Goal: Information Seeking & Learning: Find specific page/section

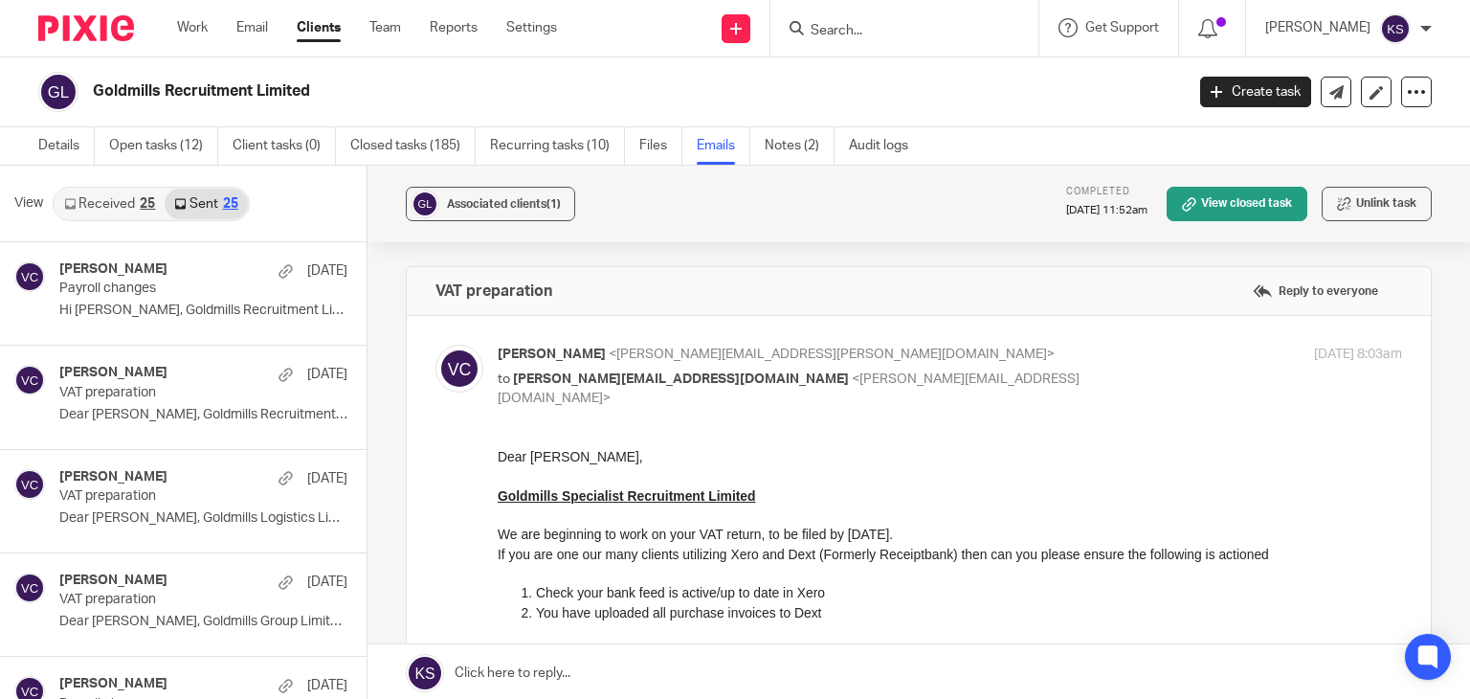
scroll to position [352, 0]
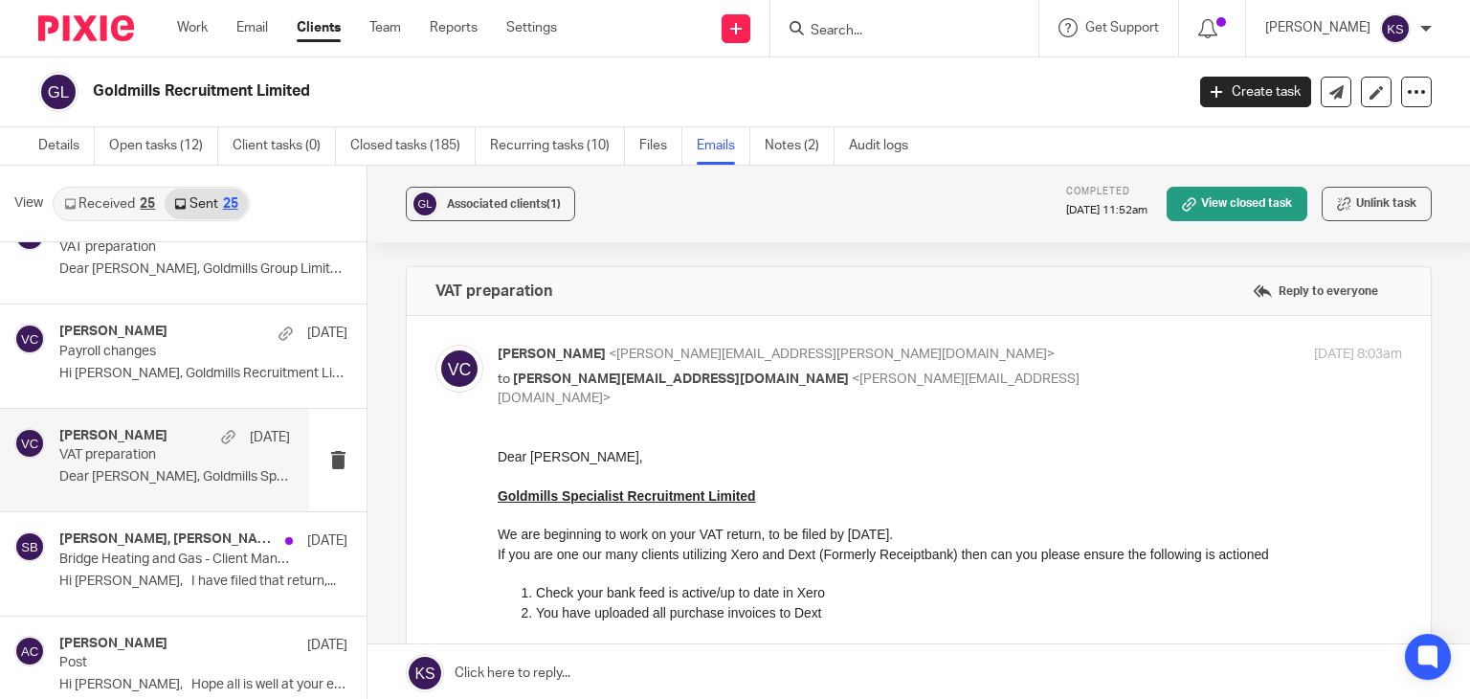
click at [926, 39] on input "Search" at bounding box center [895, 31] width 172 height 17
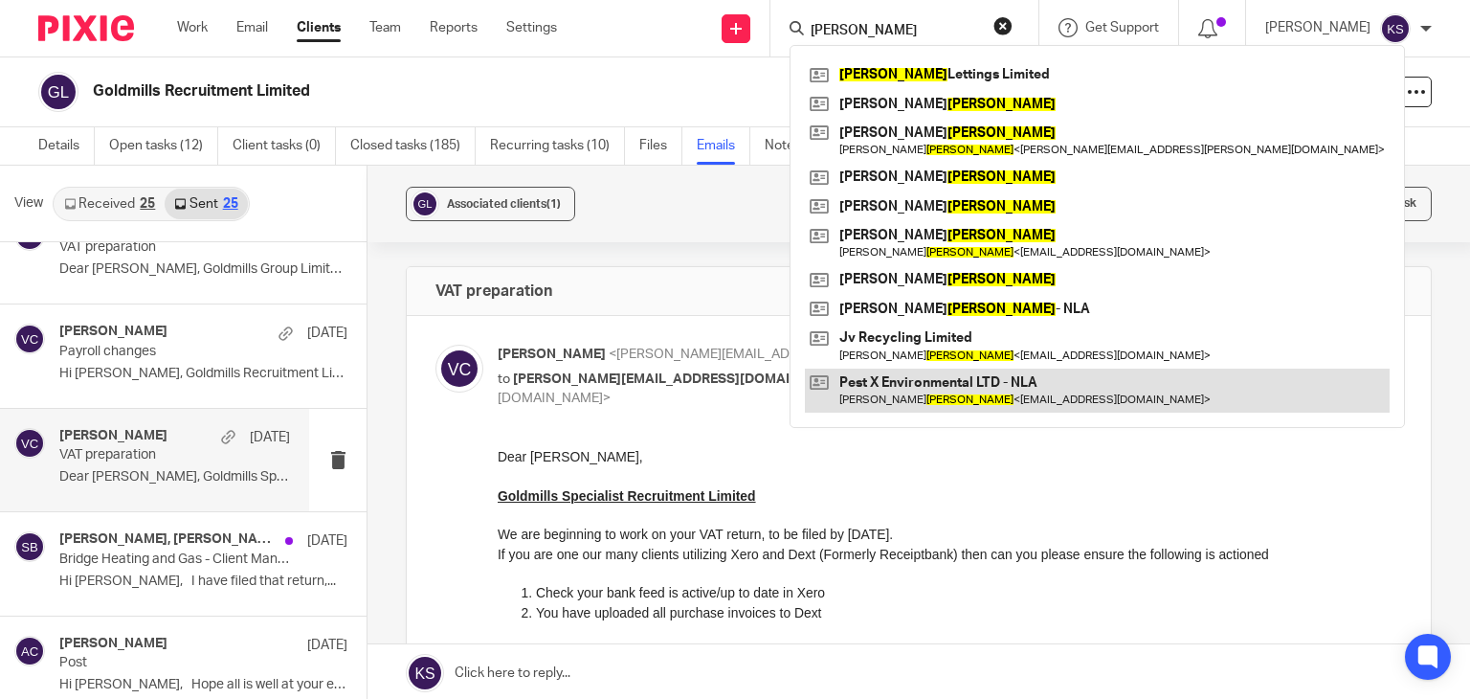
type input "jackson"
click at [956, 388] on link at bounding box center [1097, 390] width 585 height 44
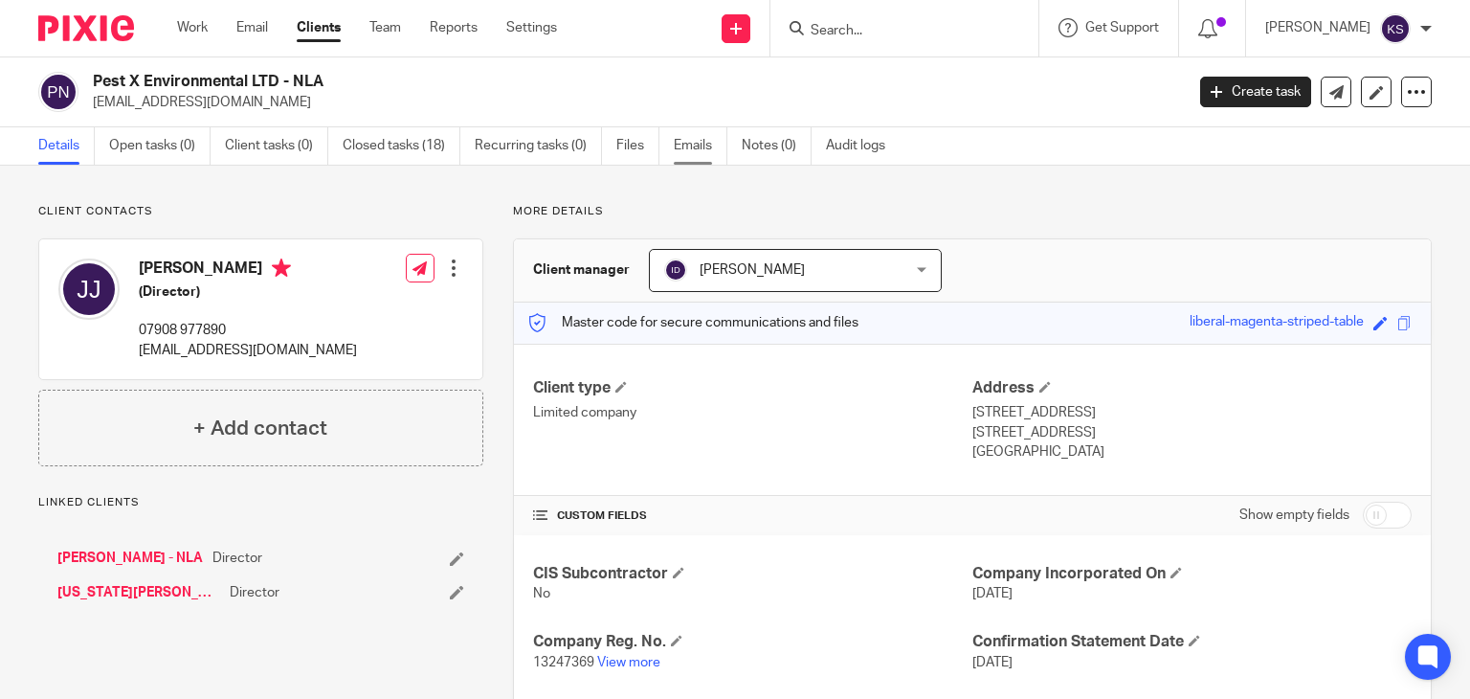
click at [682, 145] on link "Emails" at bounding box center [701, 145] width 54 height 37
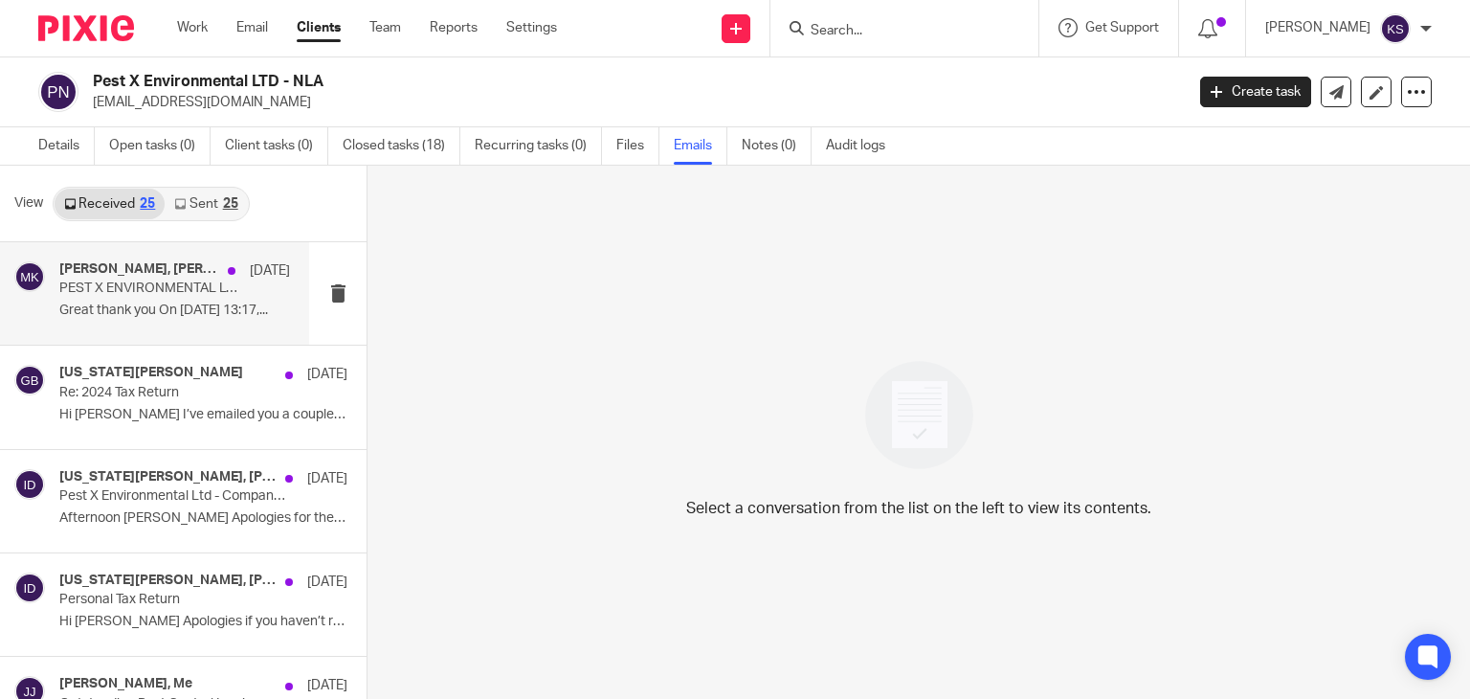
click at [161, 305] on p "Great thank you On 4 Jul 2025, at 13:17,..." at bounding box center [174, 310] width 231 height 16
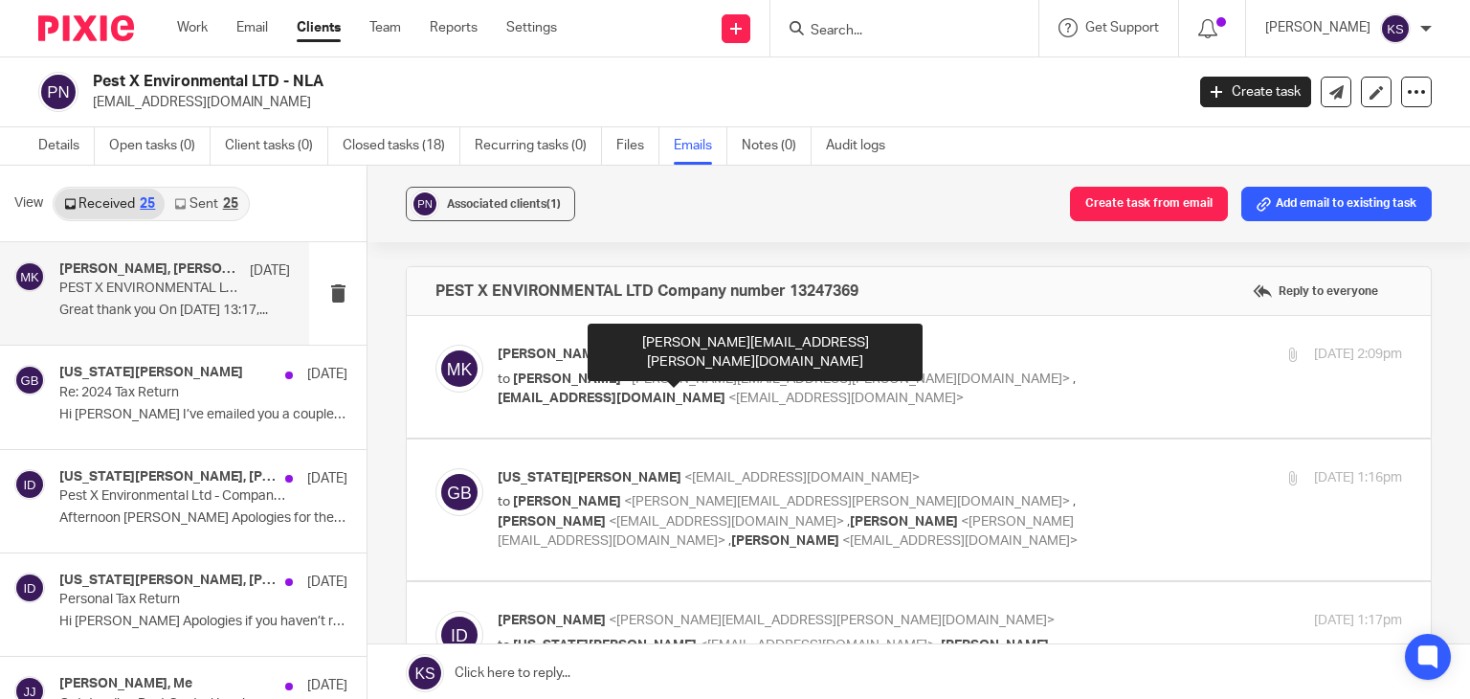
click at [757, 376] on span "<ian.douglas@plan-a.co.uk>" at bounding box center [847, 378] width 446 height 13
checkbox input "true"
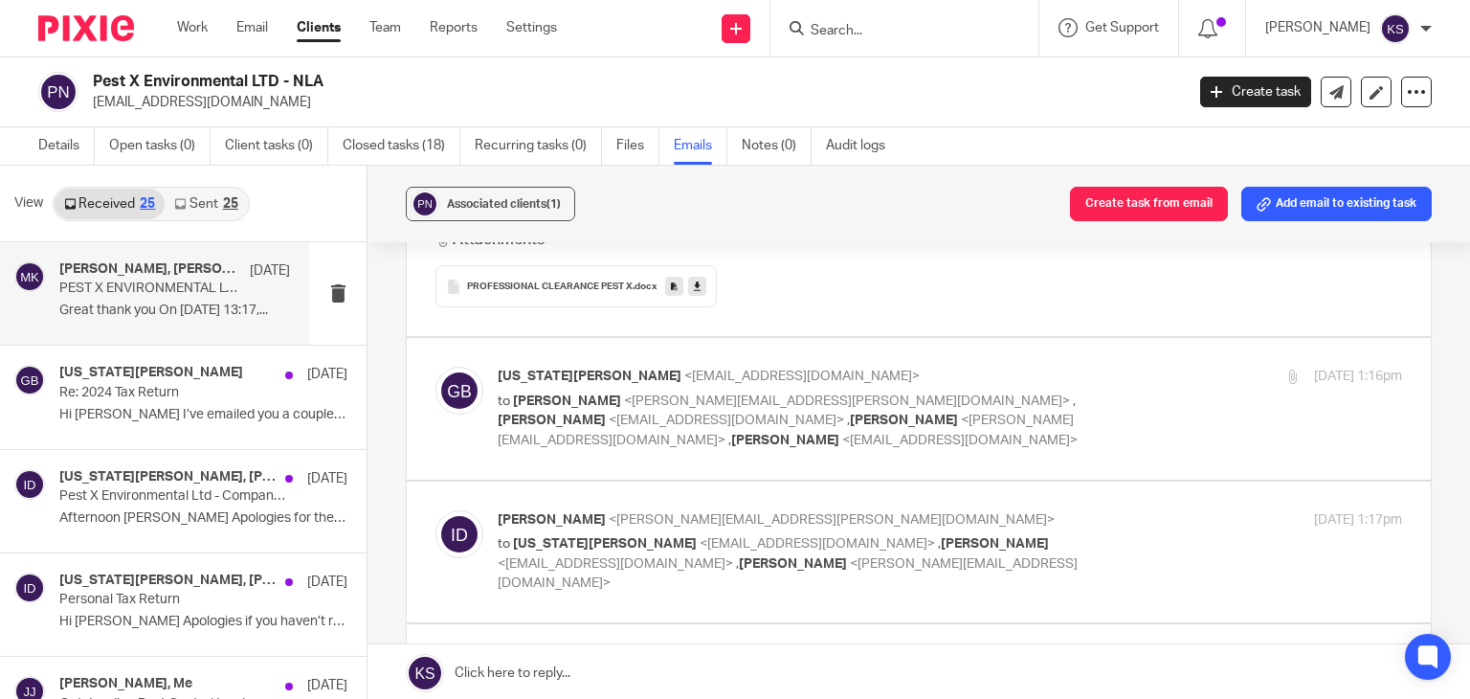
scroll to position [530, 0]
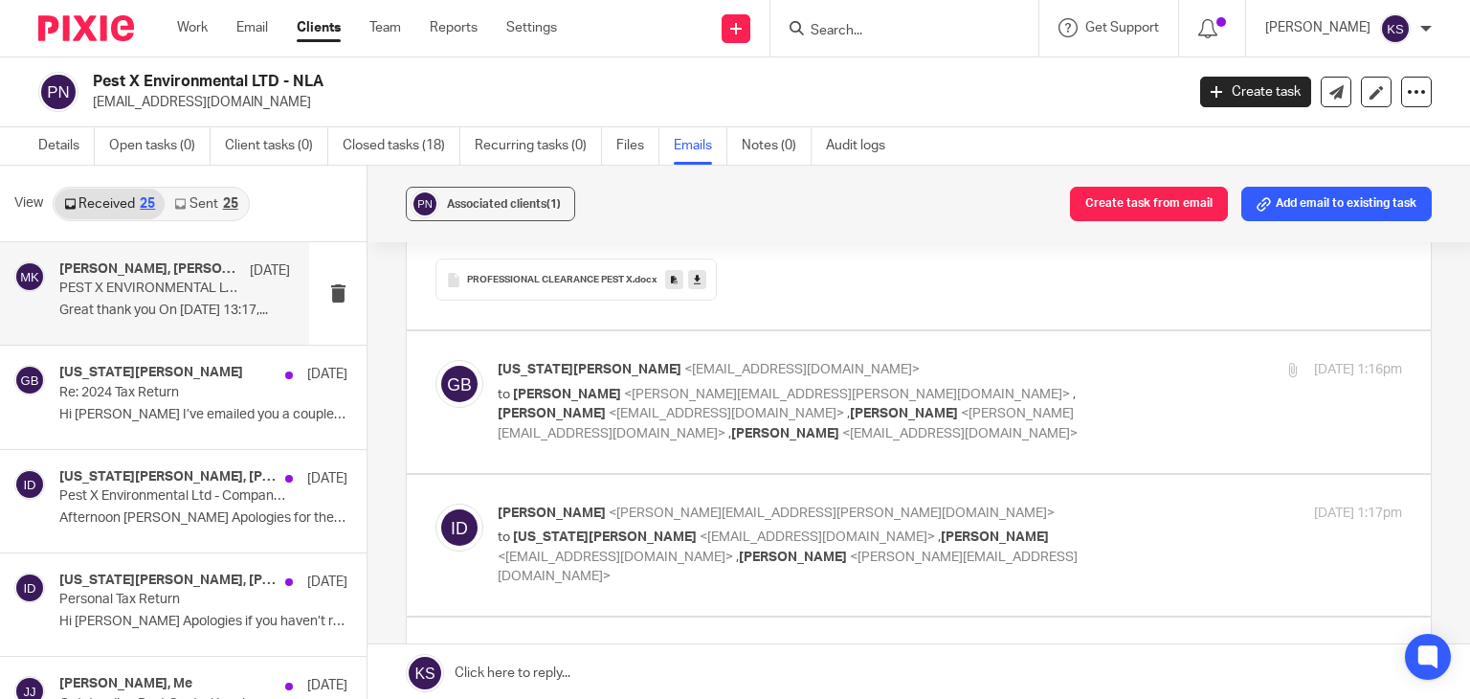
click at [757, 376] on p "Georgia Brice <pestxenvironmental@gmail.com>" at bounding box center [799, 370] width 603 height 20
checkbox input "true"
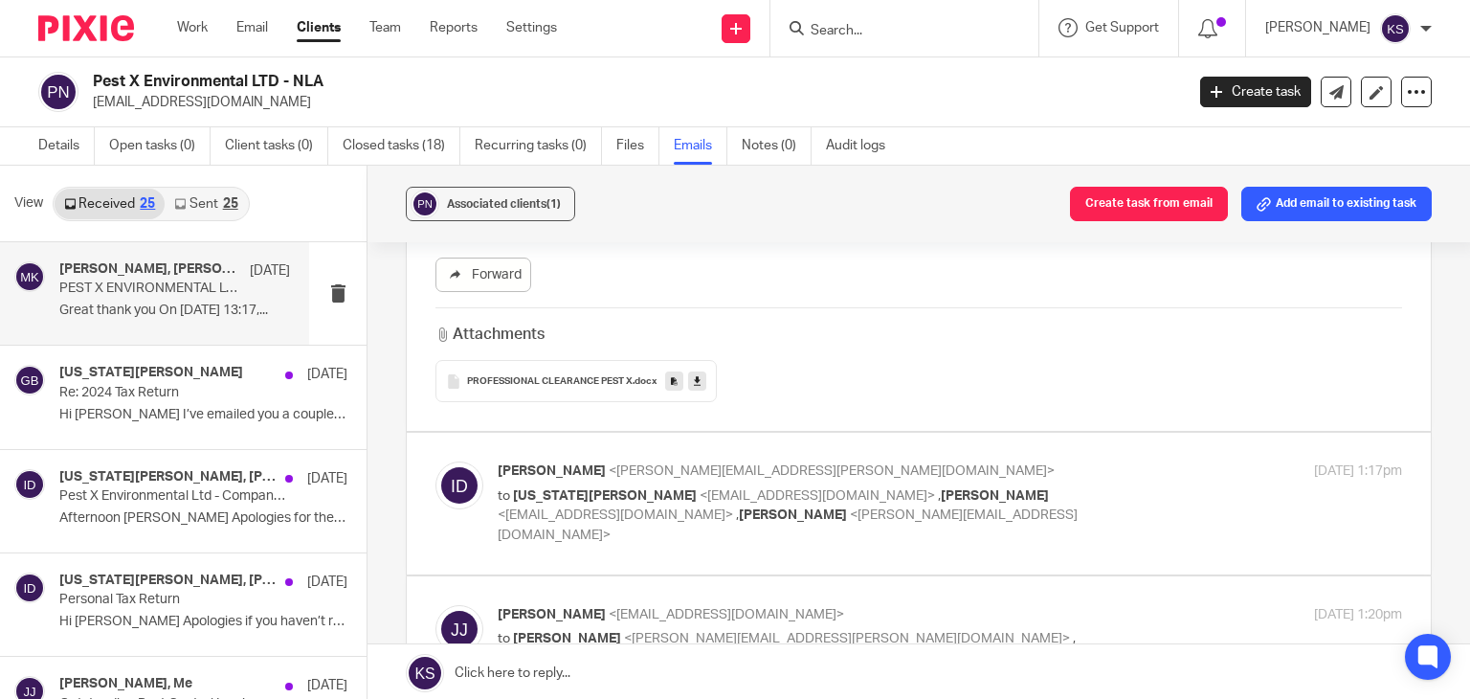
scroll to position [1103, 0]
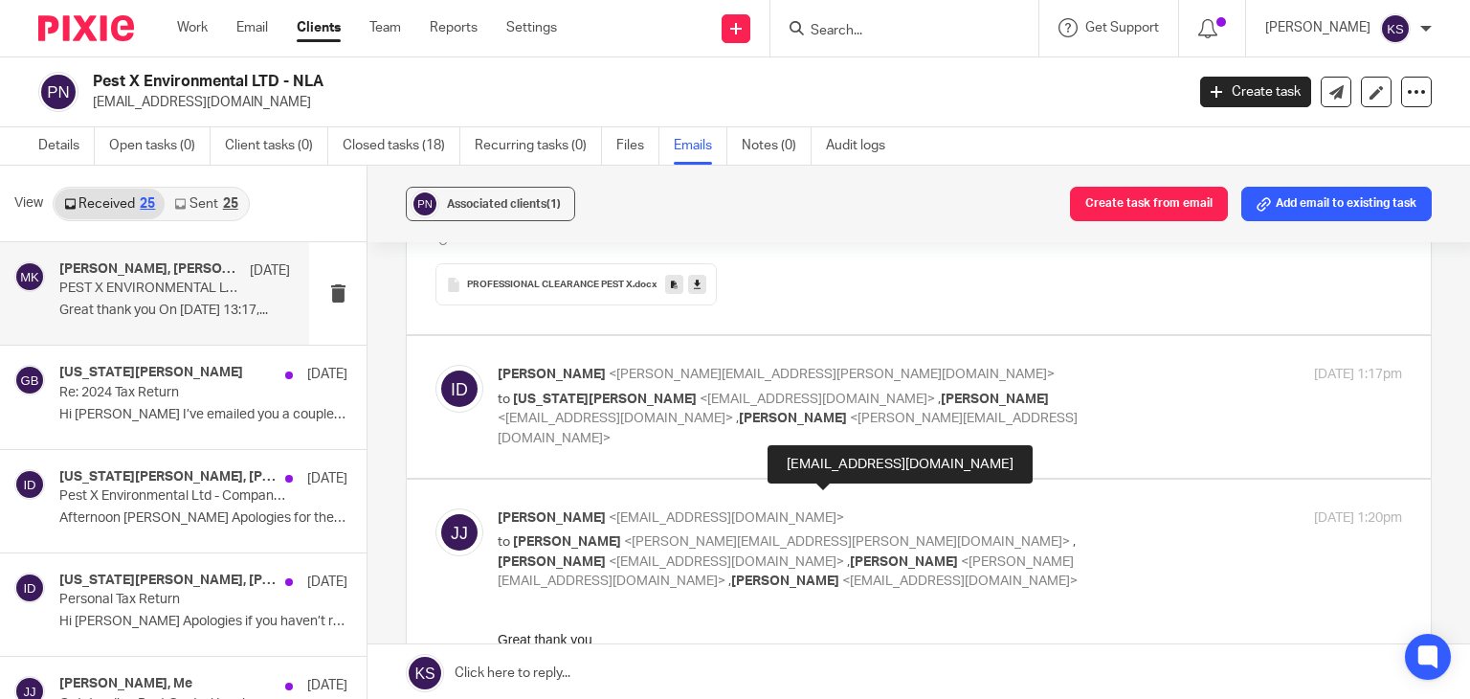
click at [606, 555] on span "Michael Kossifos" at bounding box center [552, 561] width 108 height 13
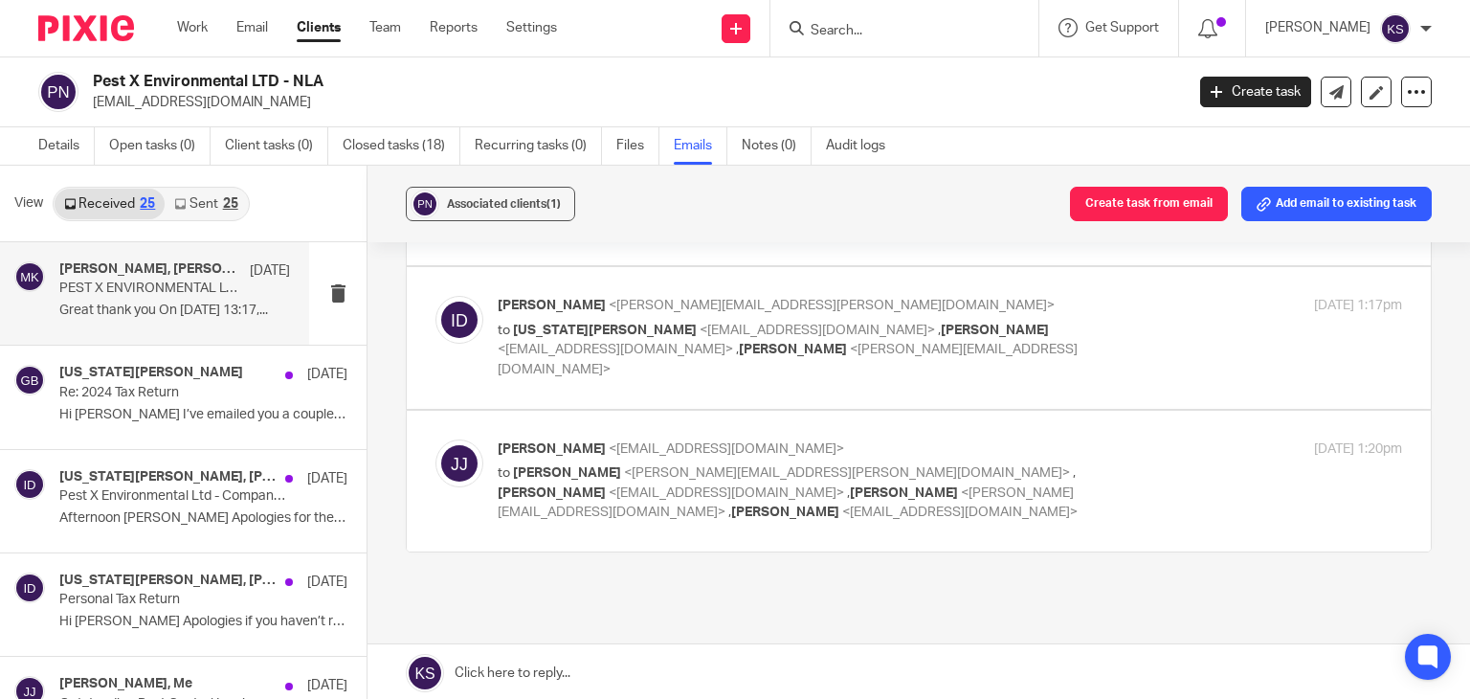
scroll to position [1173, 0]
click at [693, 437] on div "Joe Jackson <pestxenvironmental@gmail.com> to Ian Douglas <ian.douglas@plan-a.c…" at bounding box center [799, 478] width 603 height 83
checkbox input "true"
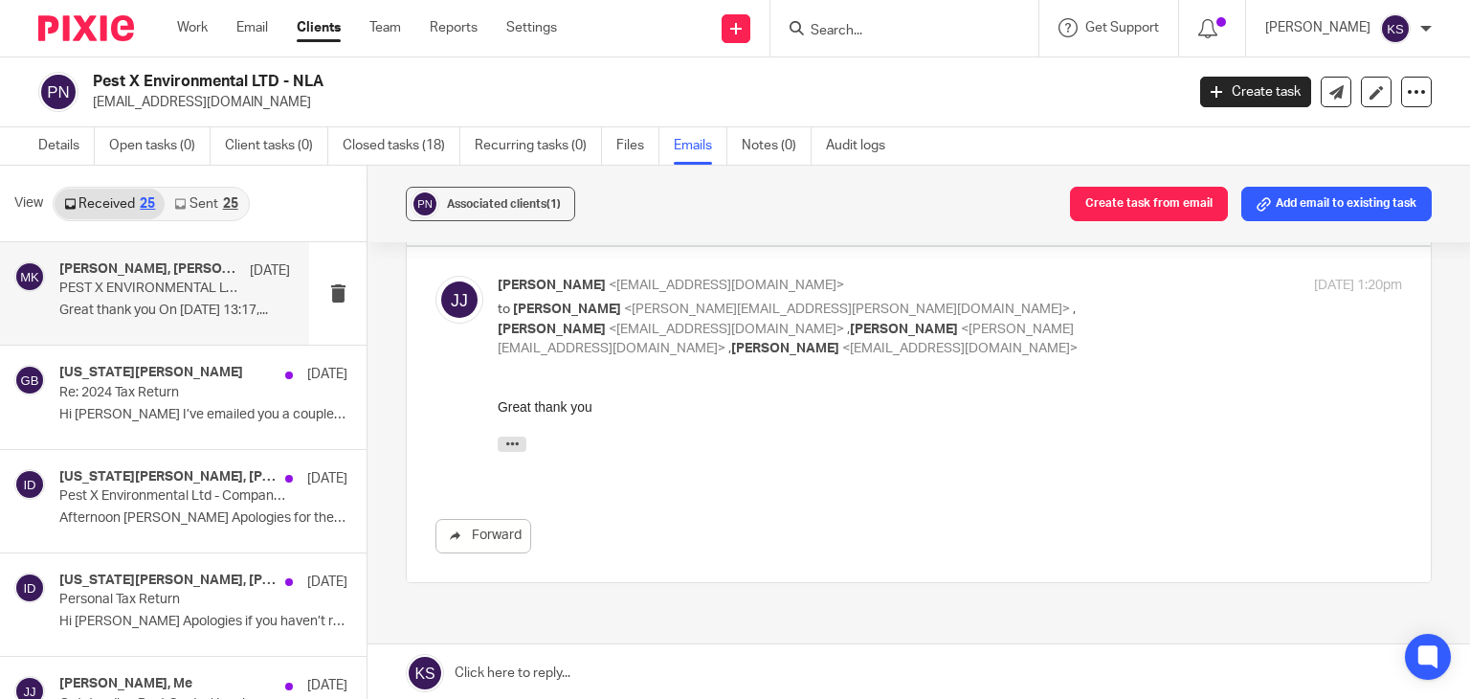
scroll to position [1336, 0]
click at [521, 437] on button "button" at bounding box center [512, 442] width 29 height 15
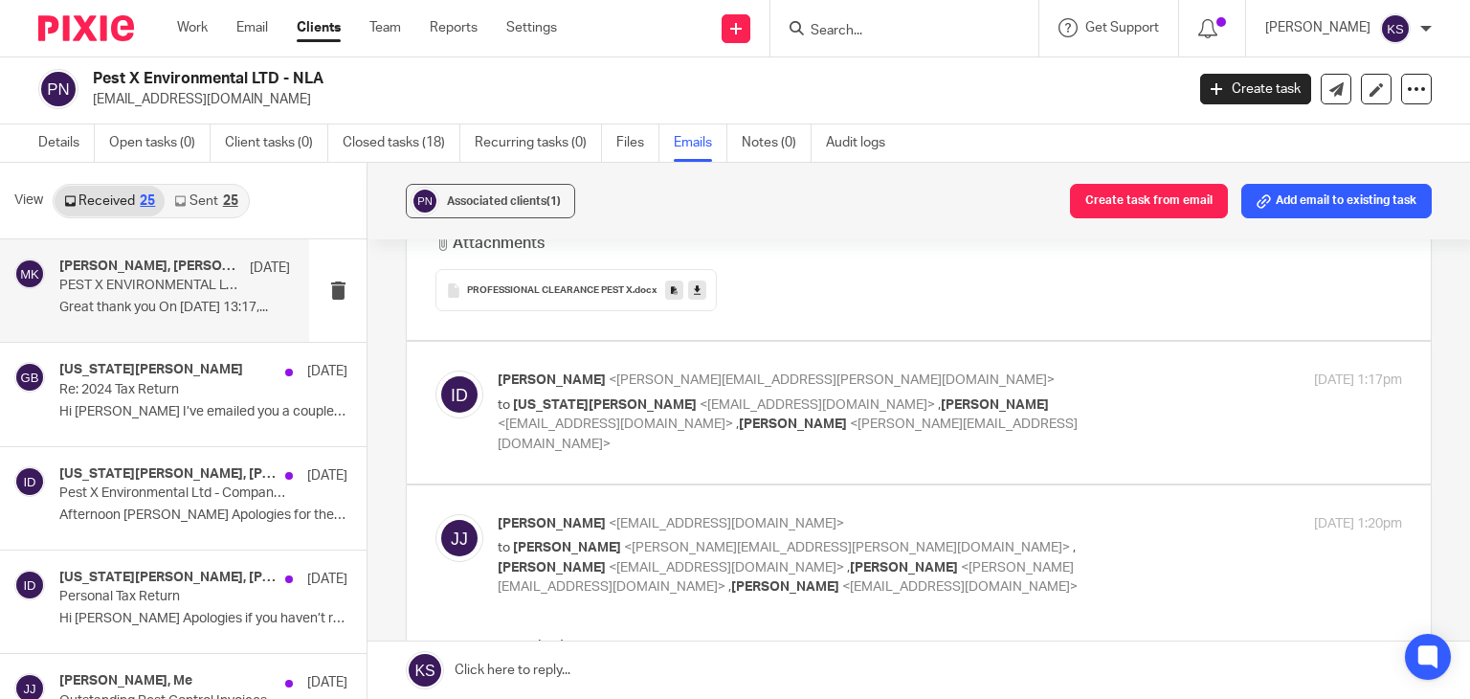
scroll to position [1012, 0]
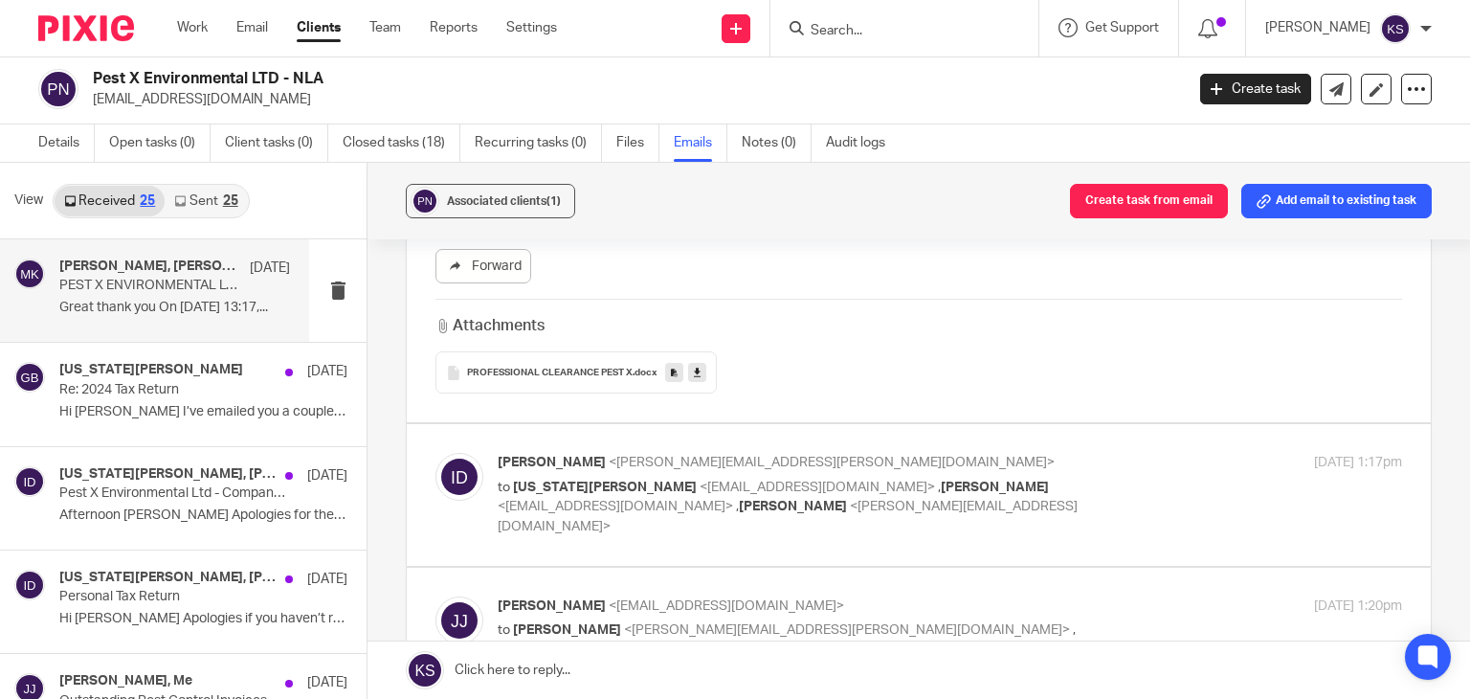
click at [563, 368] on span "PROFESSIONAL CLEARANCE PEST X" at bounding box center [550, 373] width 166 height 11
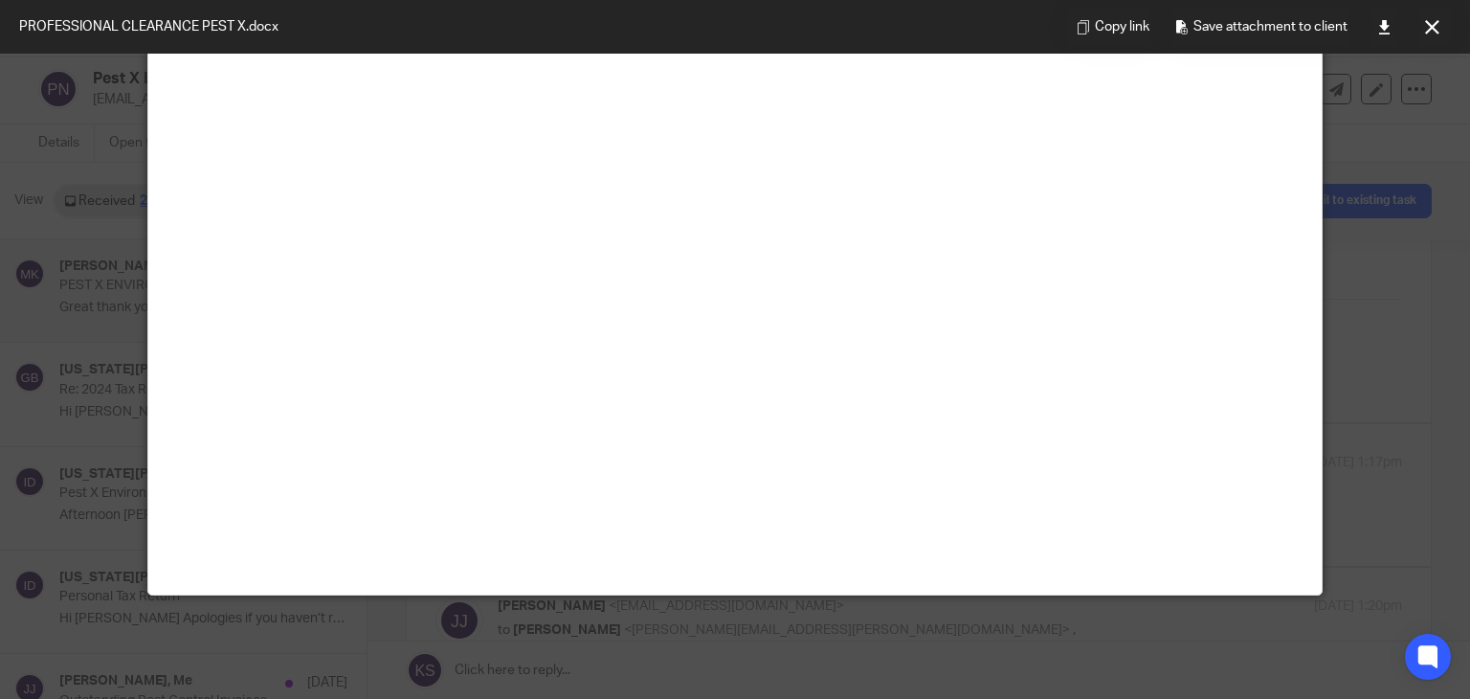
scroll to position [44, 0]
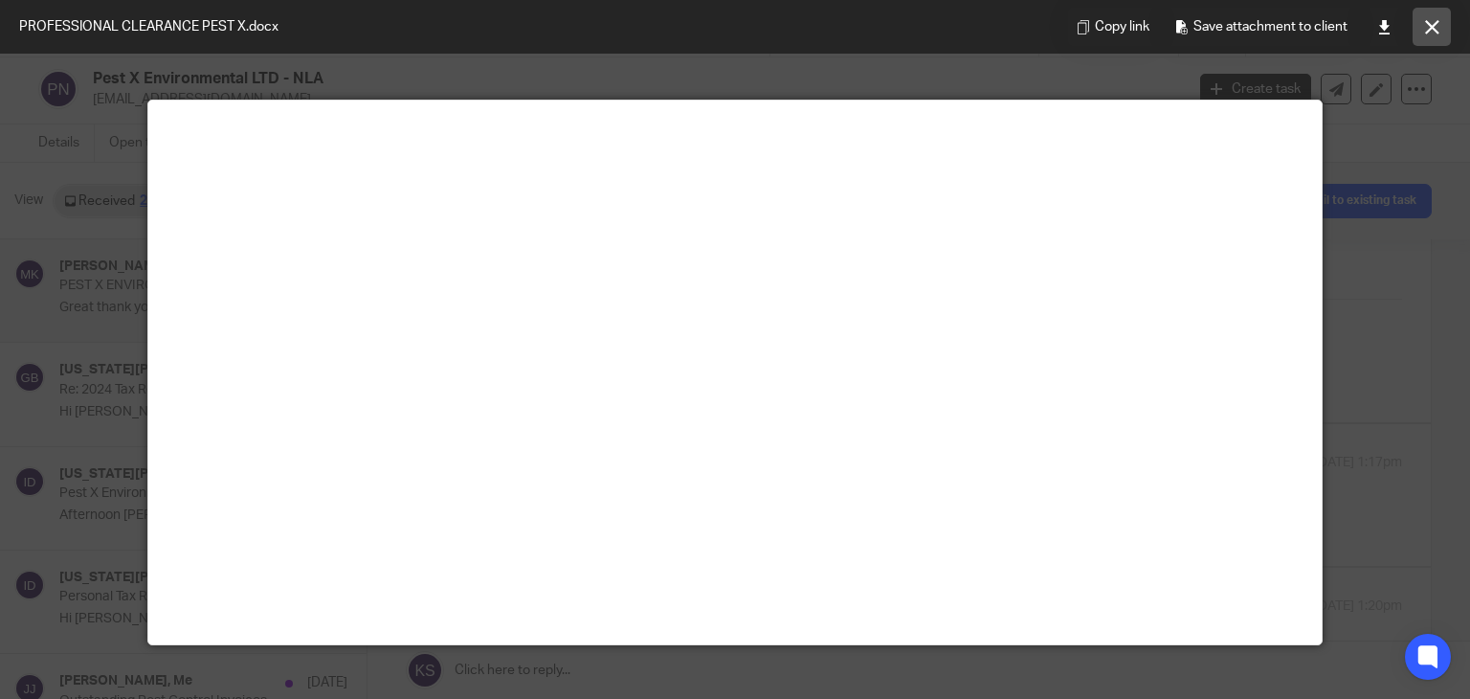
click at [1436, 28] on icon at bounding box center [1432, 27] width 14 height 14
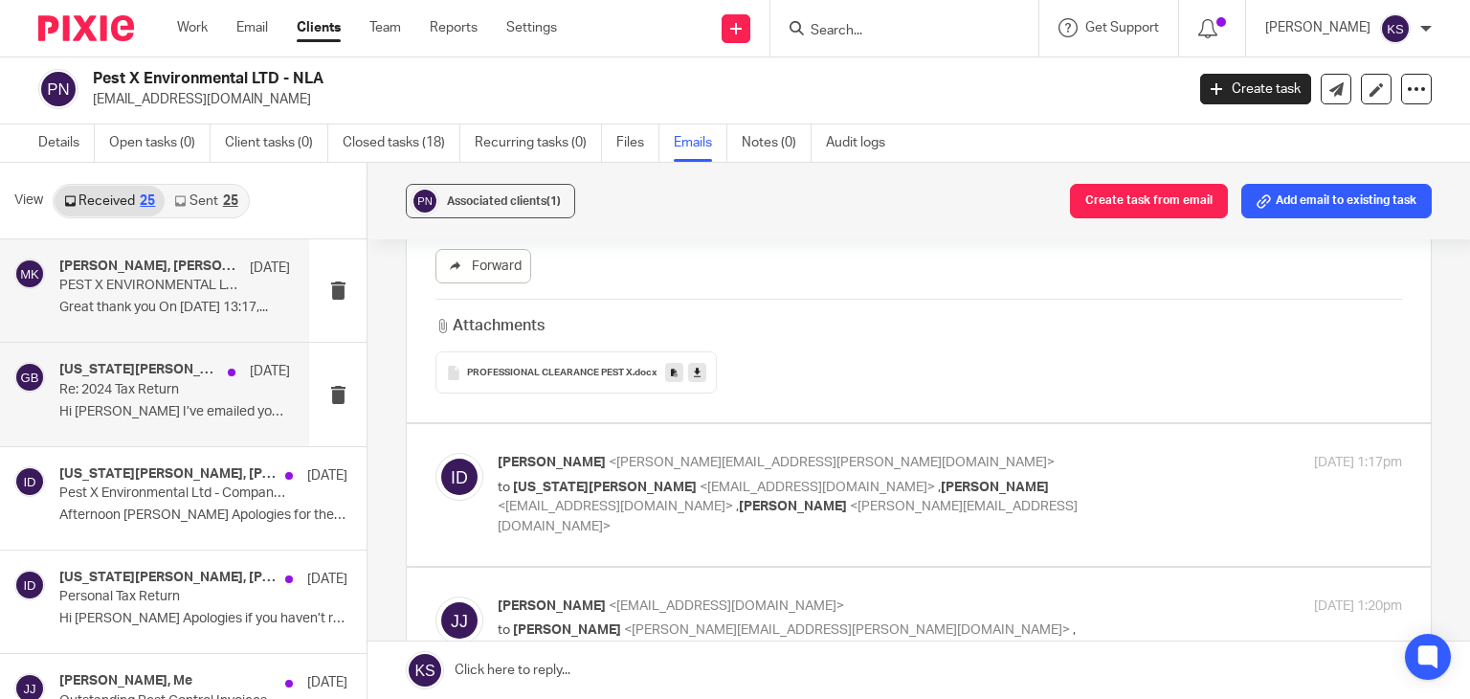
click at [147, 434] on div "Georgia Brice 17 Jun Re: 2024 Tax Return Hi Ian I’ve emailed you a couple of ti…" at bounding box center [154, 394] width 309 height 102
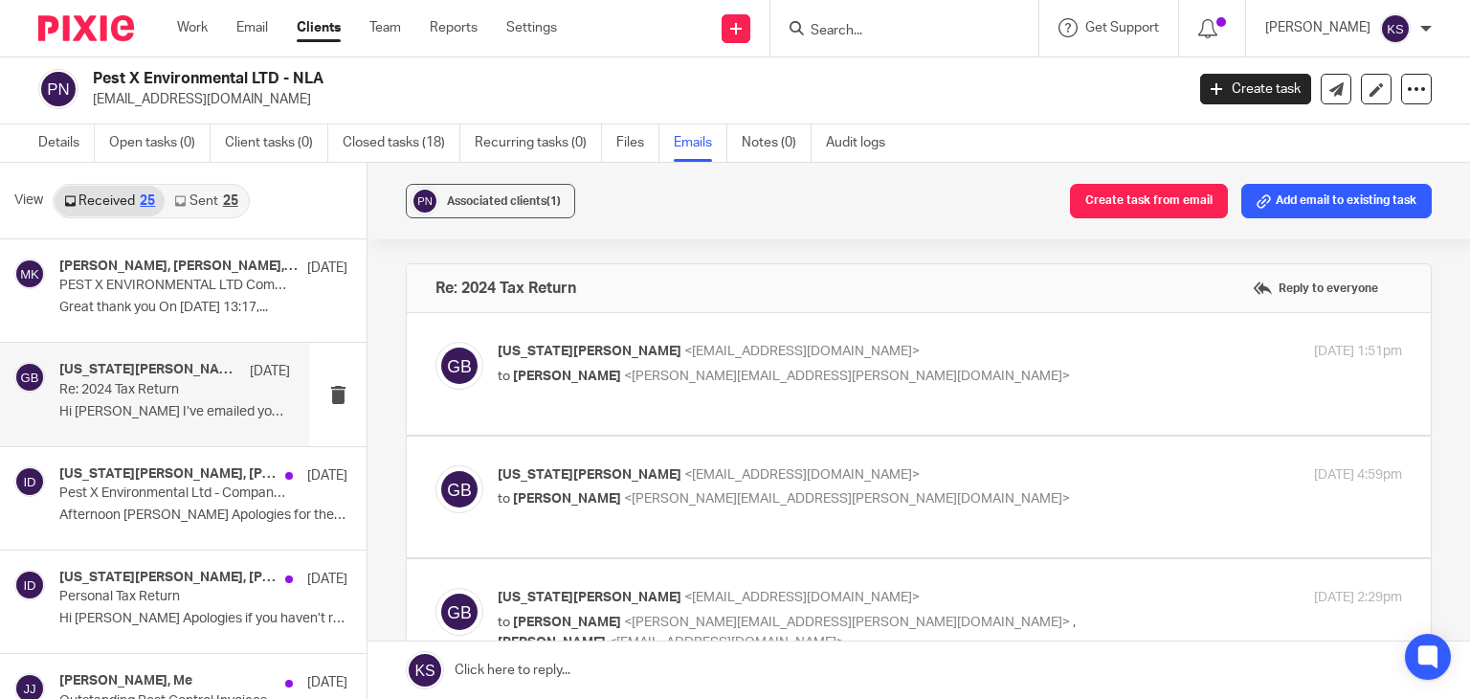
scroll to position [0, 0]
click at [820, 376] on p "to Ian Douglas <ian.douglas@plan-a.co.uk>" at bounding box center [799, 377] width 603 height 20
checkbox input "true"
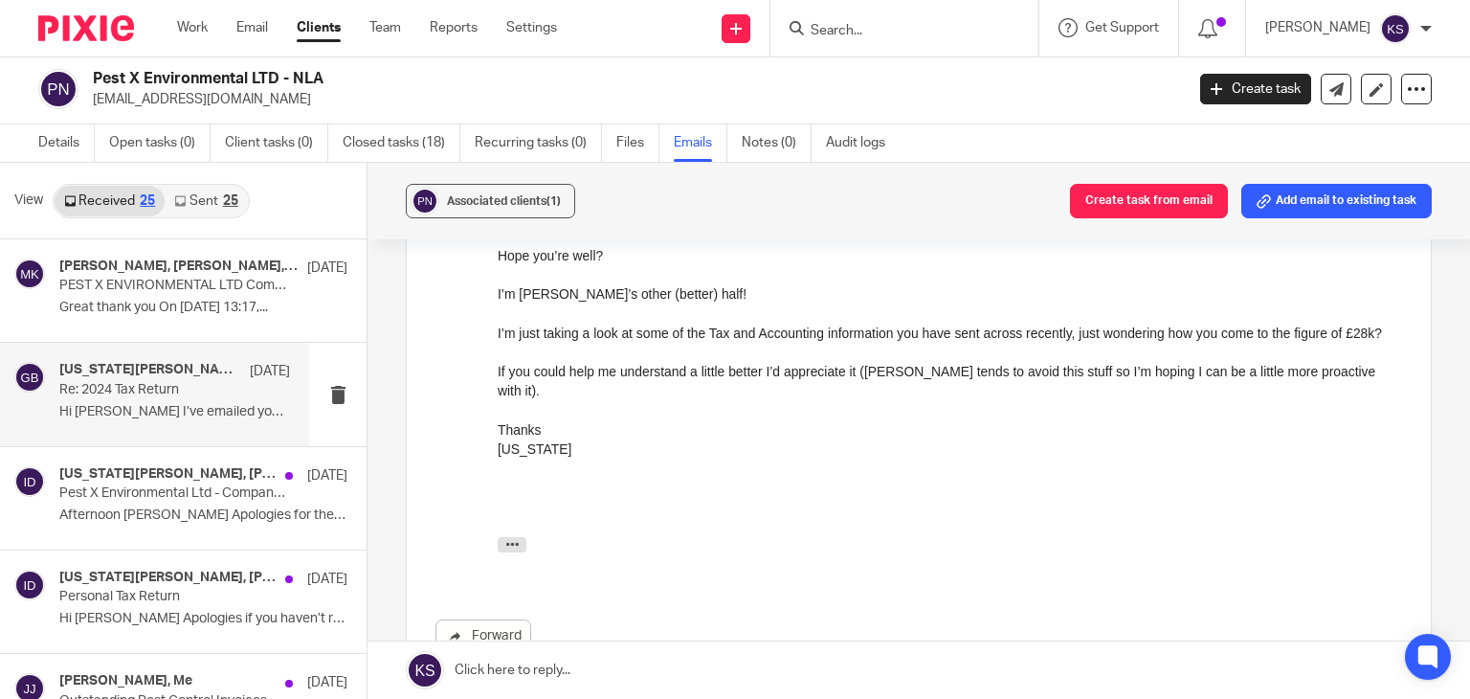
scroll to position [267, 0]
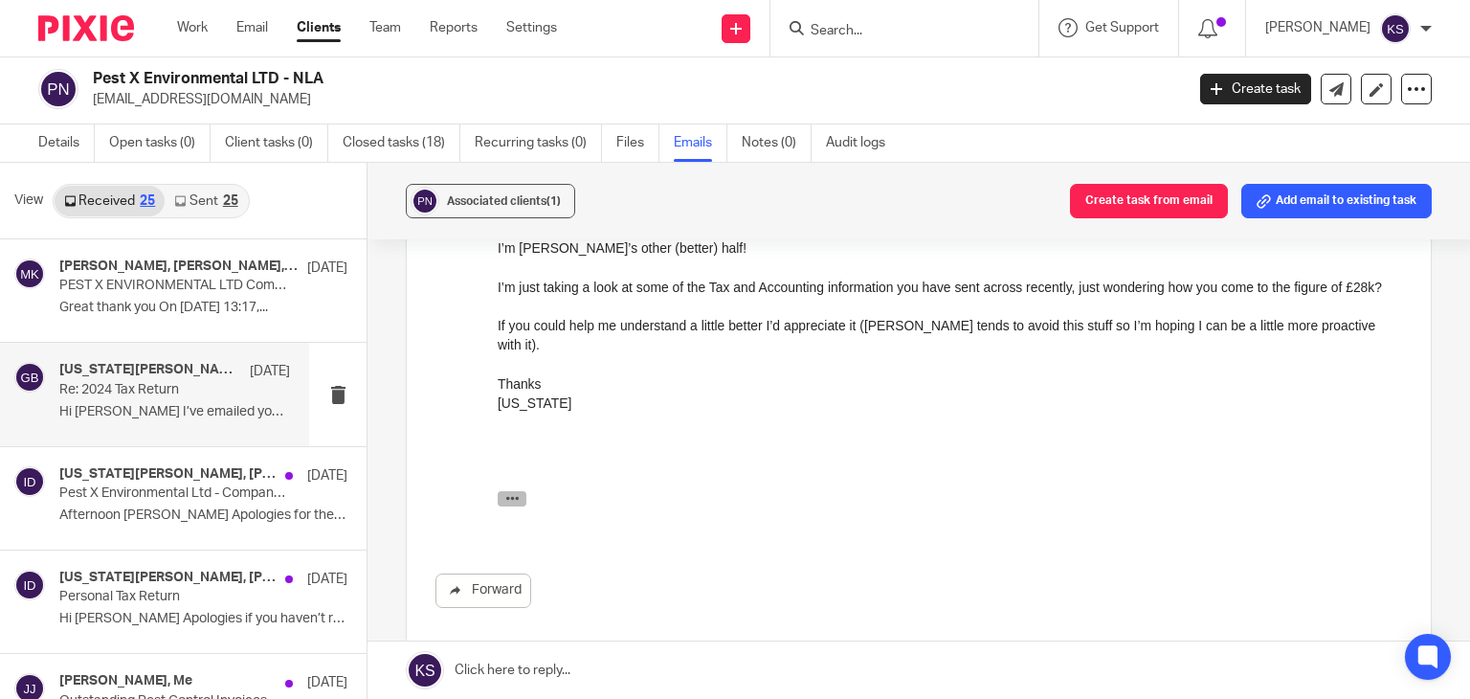
click at [511, 503] on icon "button" at bounding box center [512, 498] width 14 height 14
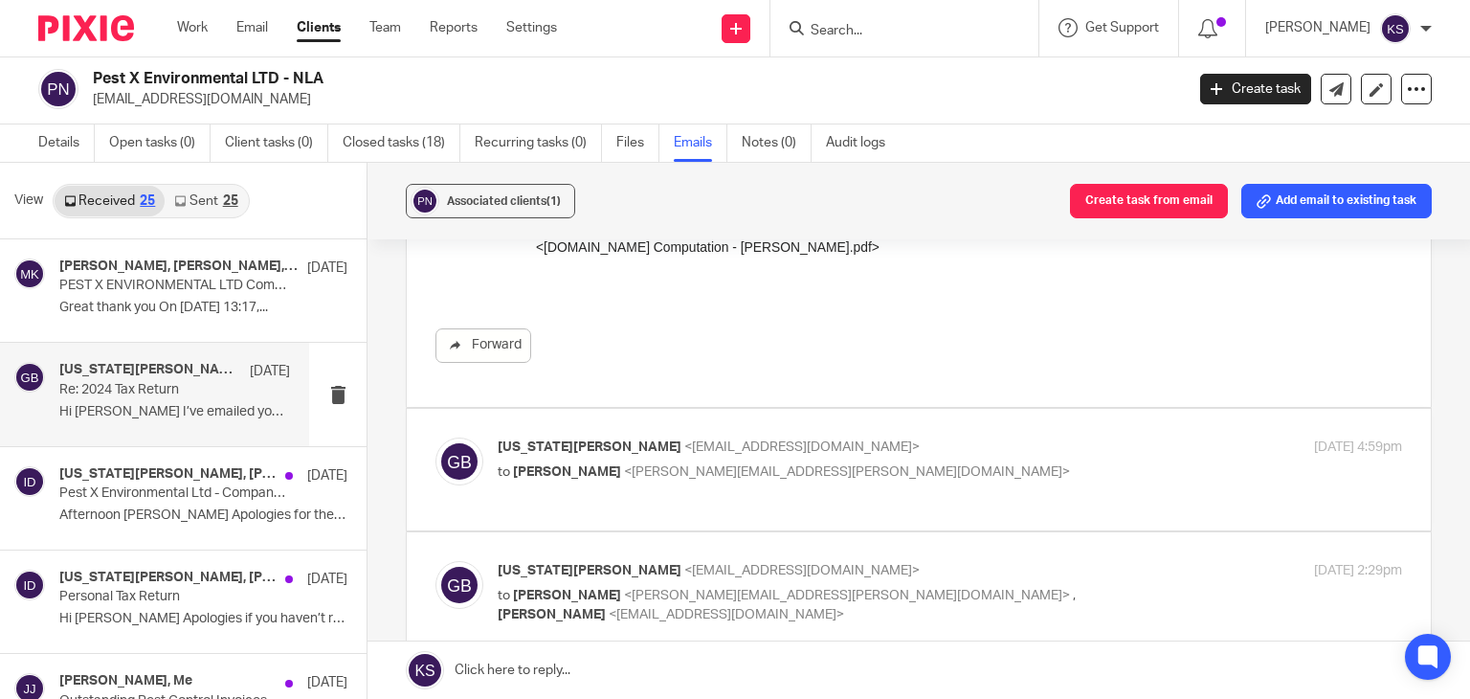
scroll to position [1482, 0]
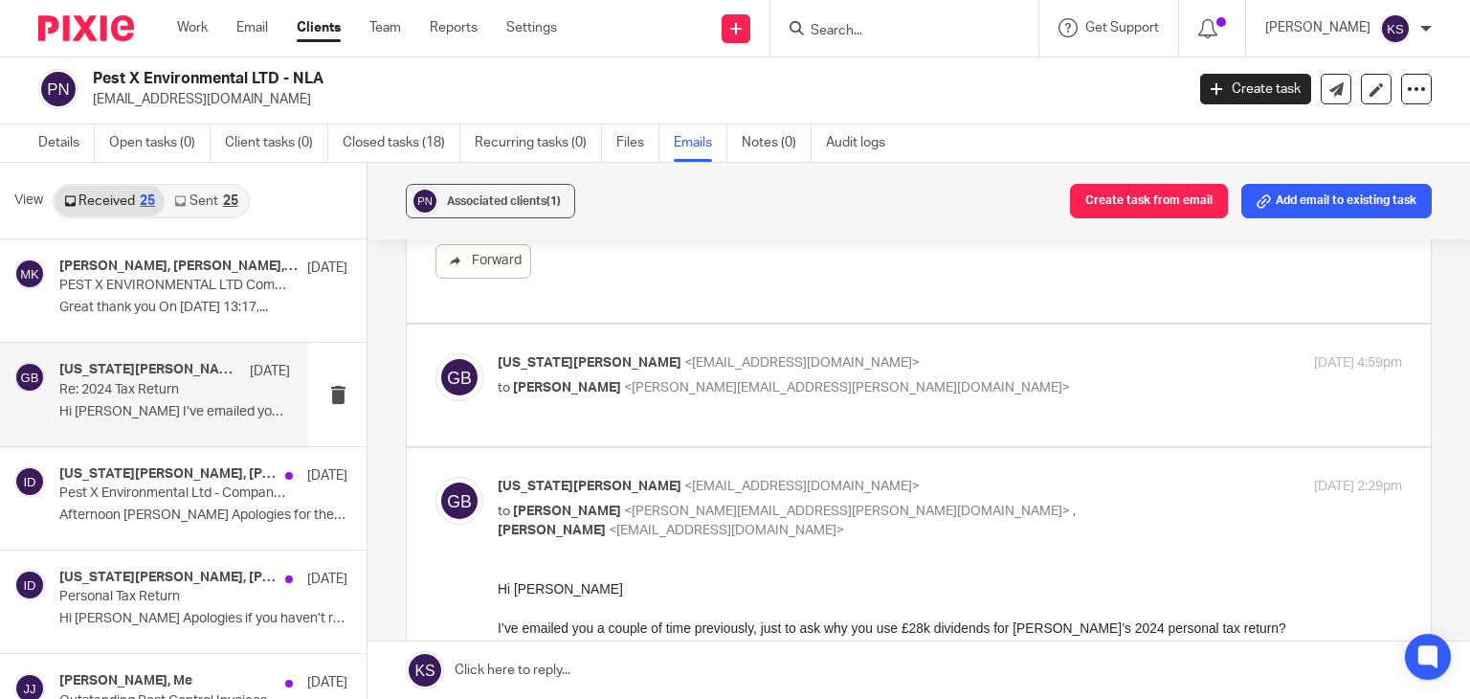
click at [699, 390] on span "<ian.douglas@plan-a.co.uk>" at bounding box center [847, 387] width 446 height 13
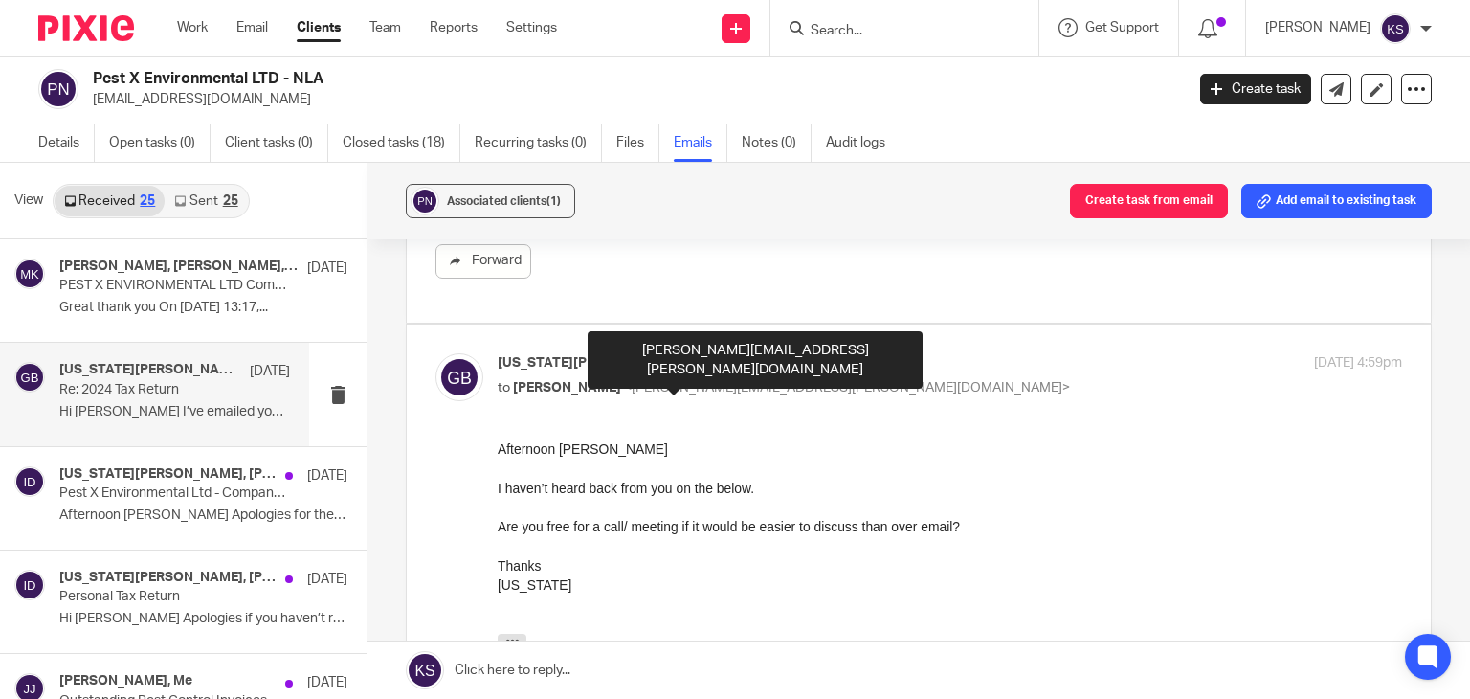
scroll to position [0, 0]
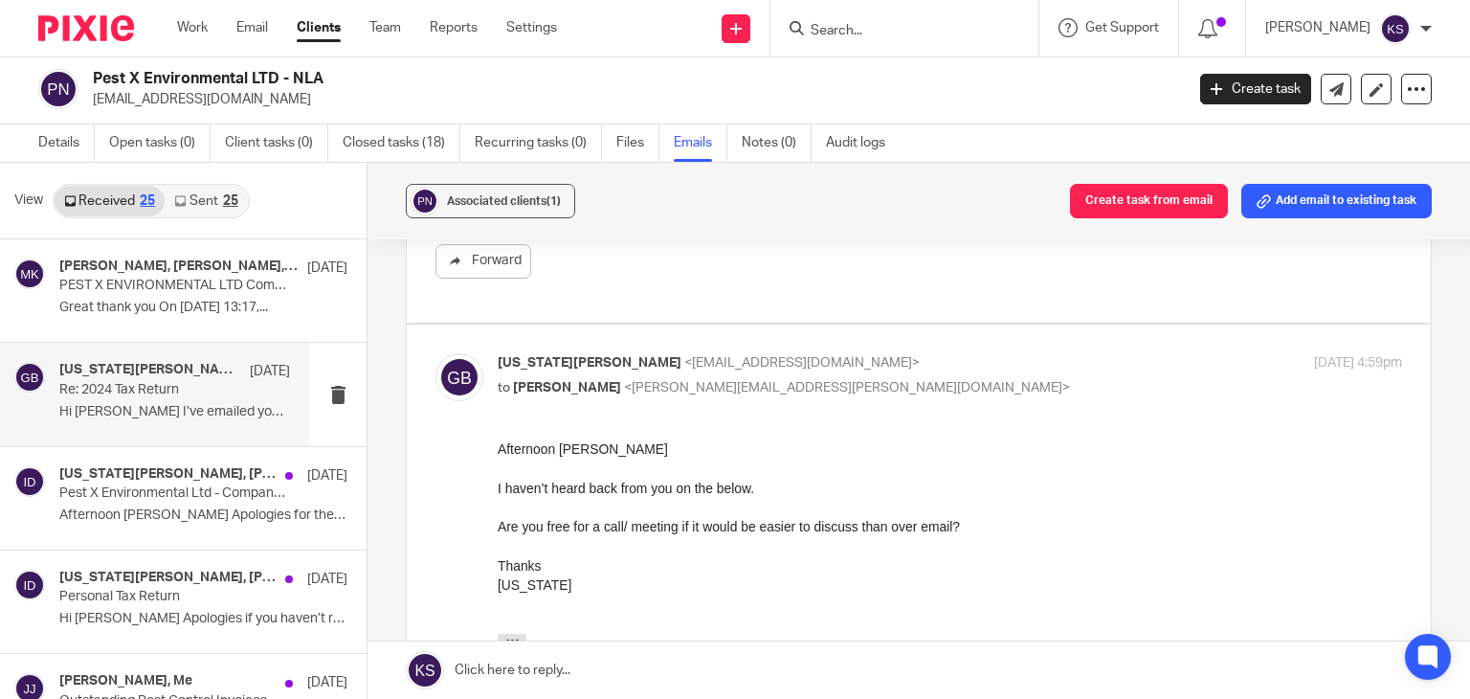
drag, startPoint x: 221, startPoint y: 3, endPoint x: 613, endPoint y: 357, distance: 528.6
click at [684, 357] on span "<pestxenvironmental@gmail.com>" at bounding box center [801, 362] width 235 height 13
checkbox input "false"
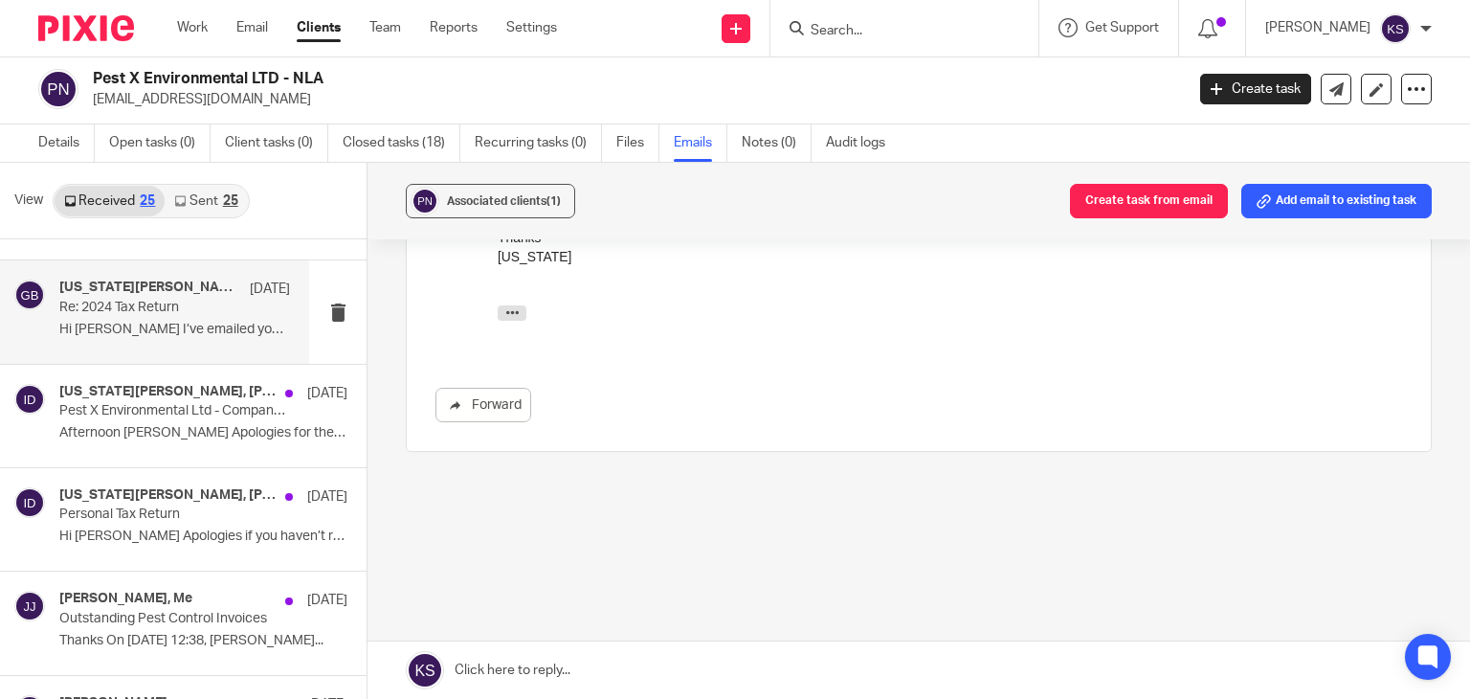
scroll to position [98, 0]
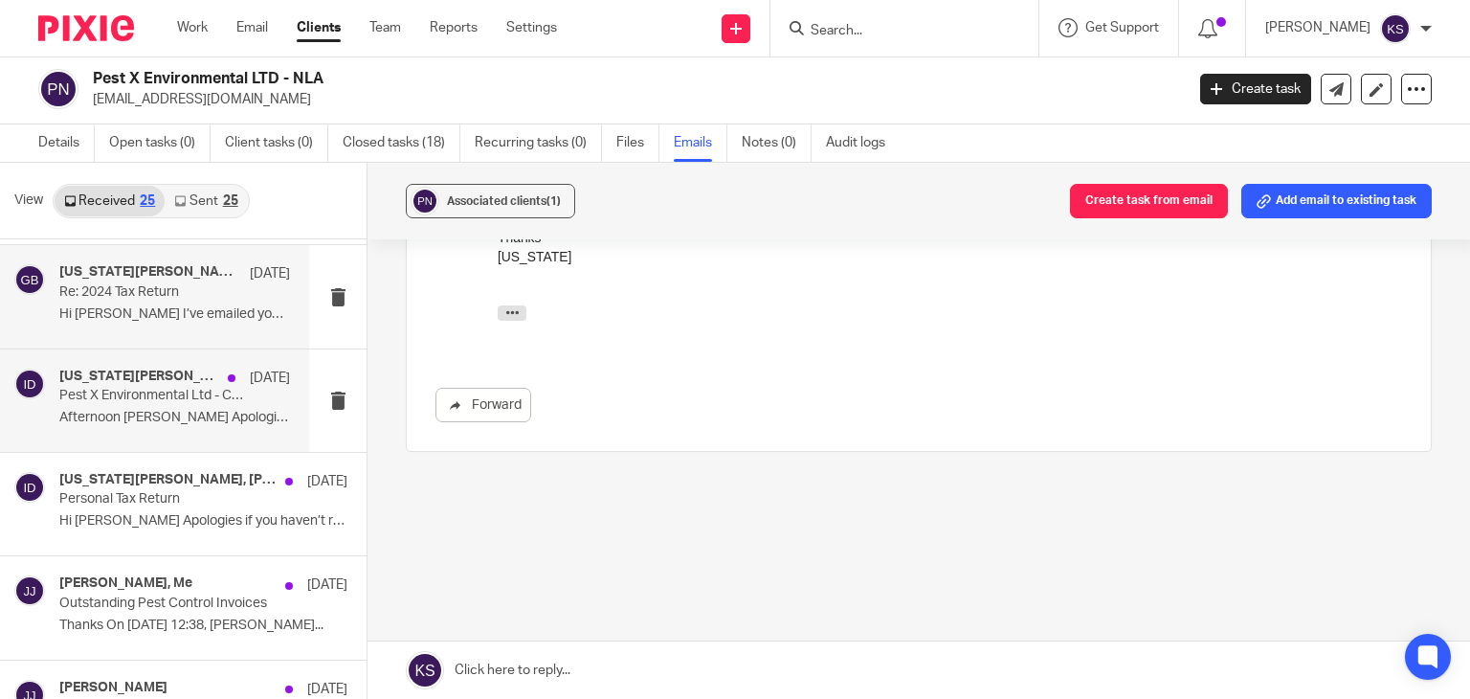
click at [192, 395] on p "Pest X Environmental Ltd - Company Accounts" at bounding box center [151, 396] width 185 height 16
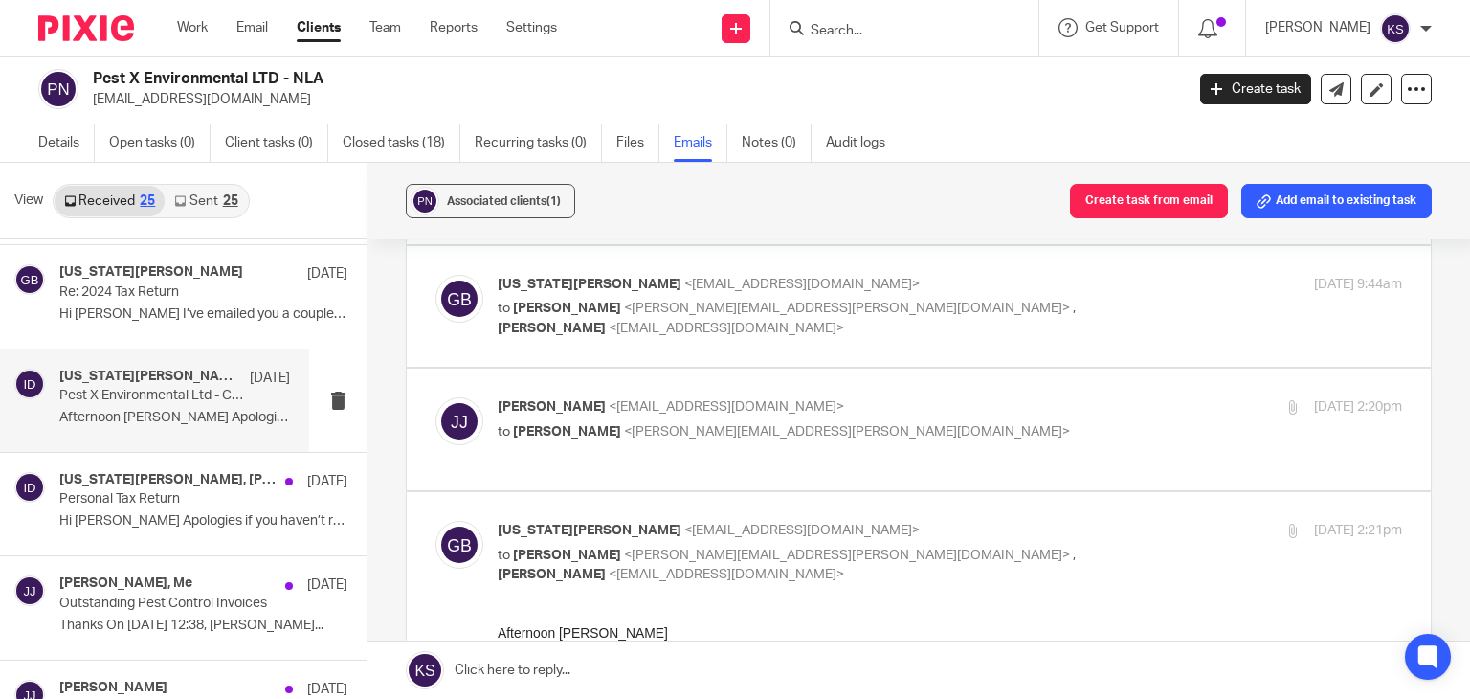
scroll to position [577, 0]
click at [769, 425] on p "to Ian Douglas <ian.douglas@plan-a.co.uk>" at bounding box center [799, 435] width 603 height 20
checkbox input "true"
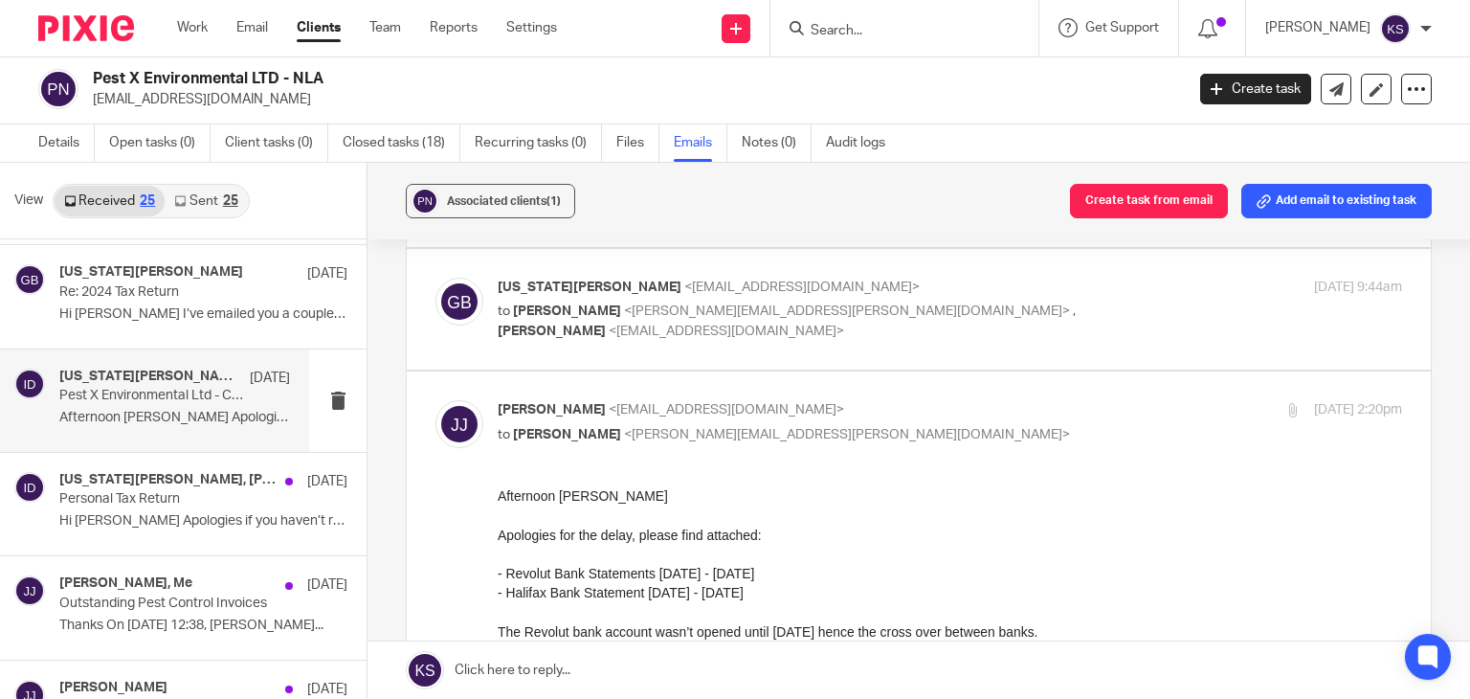
scroll to position [0, 0]
click at [796, 321] on label at bounding box center [919, 310] width 1024 height 122
click at [435, 278] on input "checkbox" at bounding box center [435, 277] width 1 height 1
checkbox input "true"
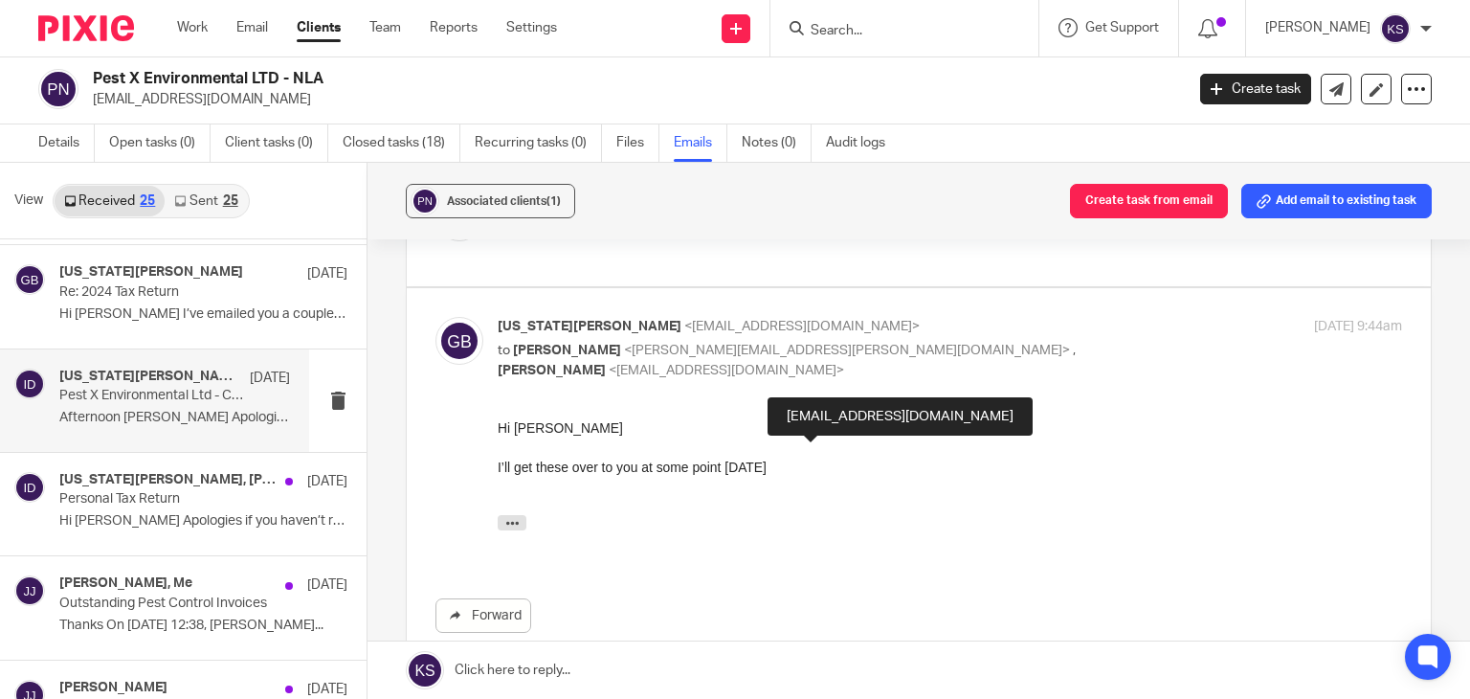
scroll to position [410, 0]
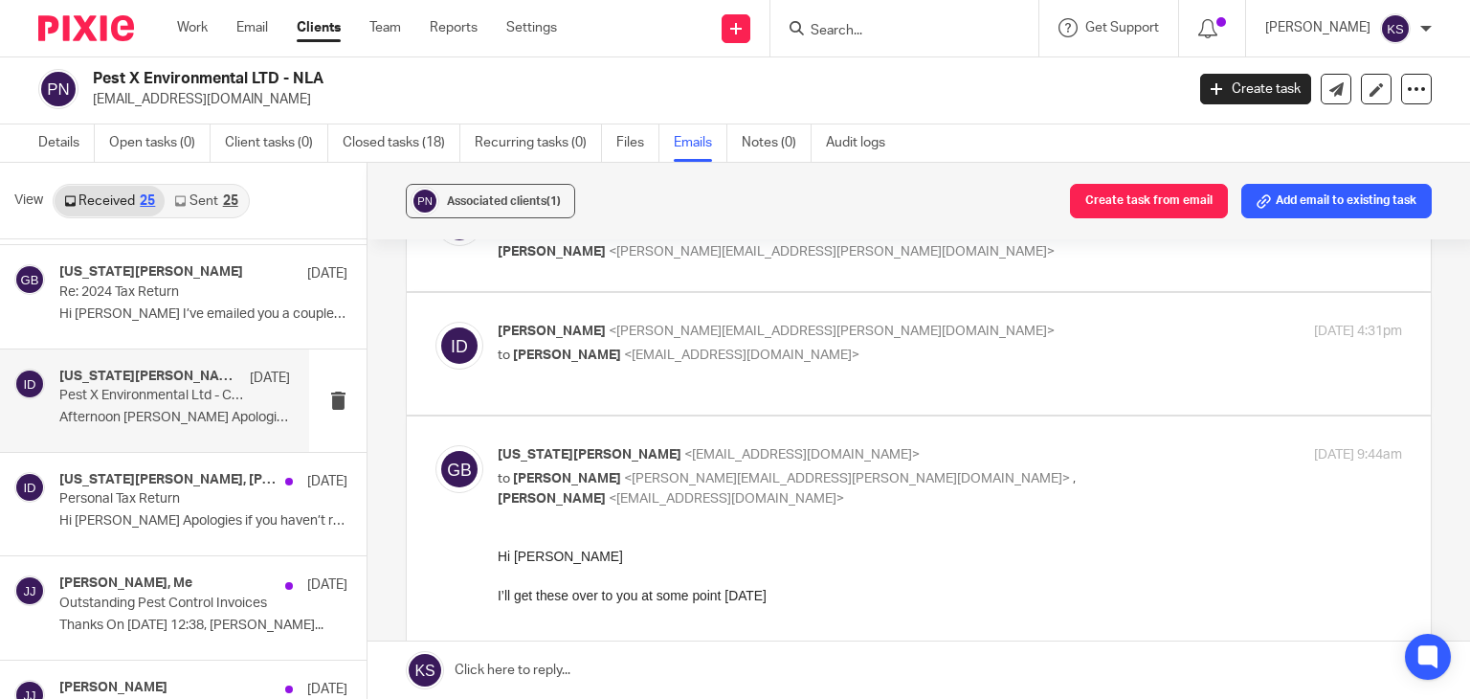
click at [836, 322] on div "Ian Douglas <ian.douglas@plan-a.co.uk> to Joe Jackson <pestxenvironmental@gmail…" at bounding box center [799, 344] width 603 height 44
checkbox input "true"
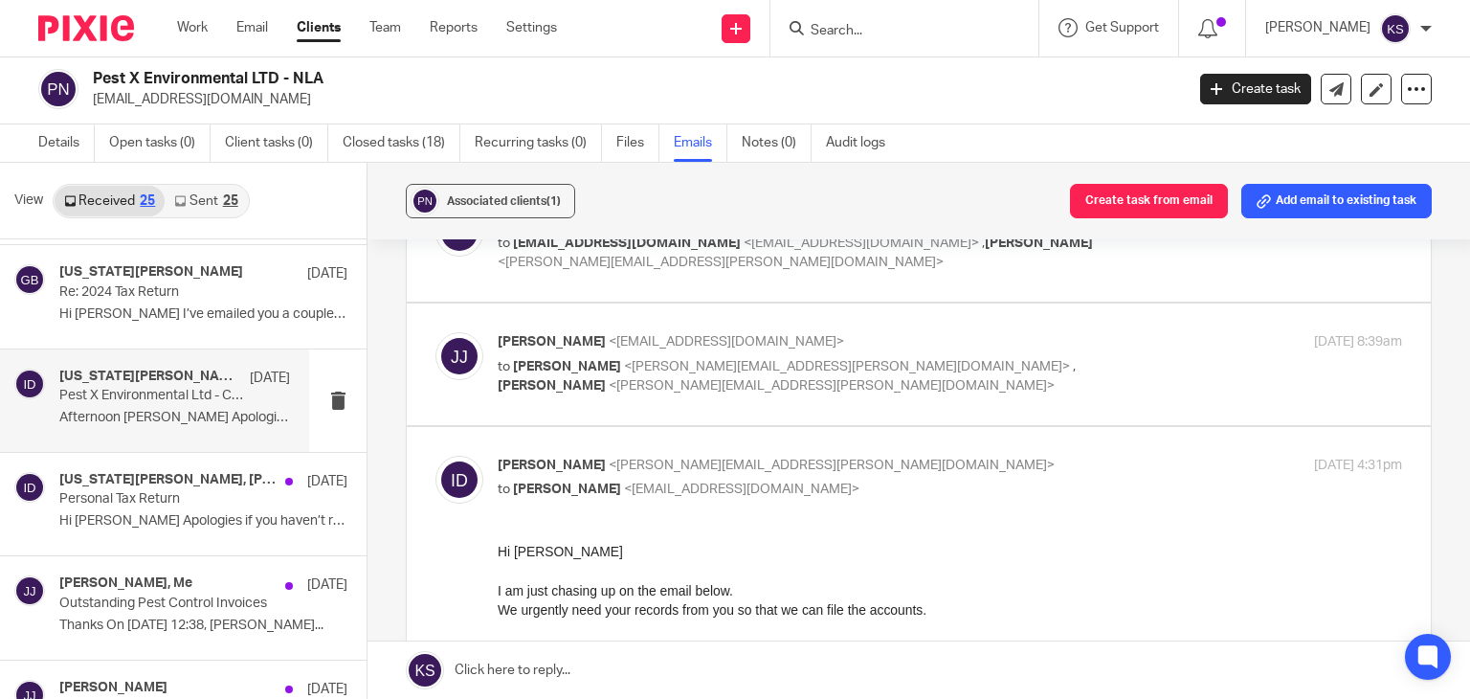
scroll to position [237, 0]
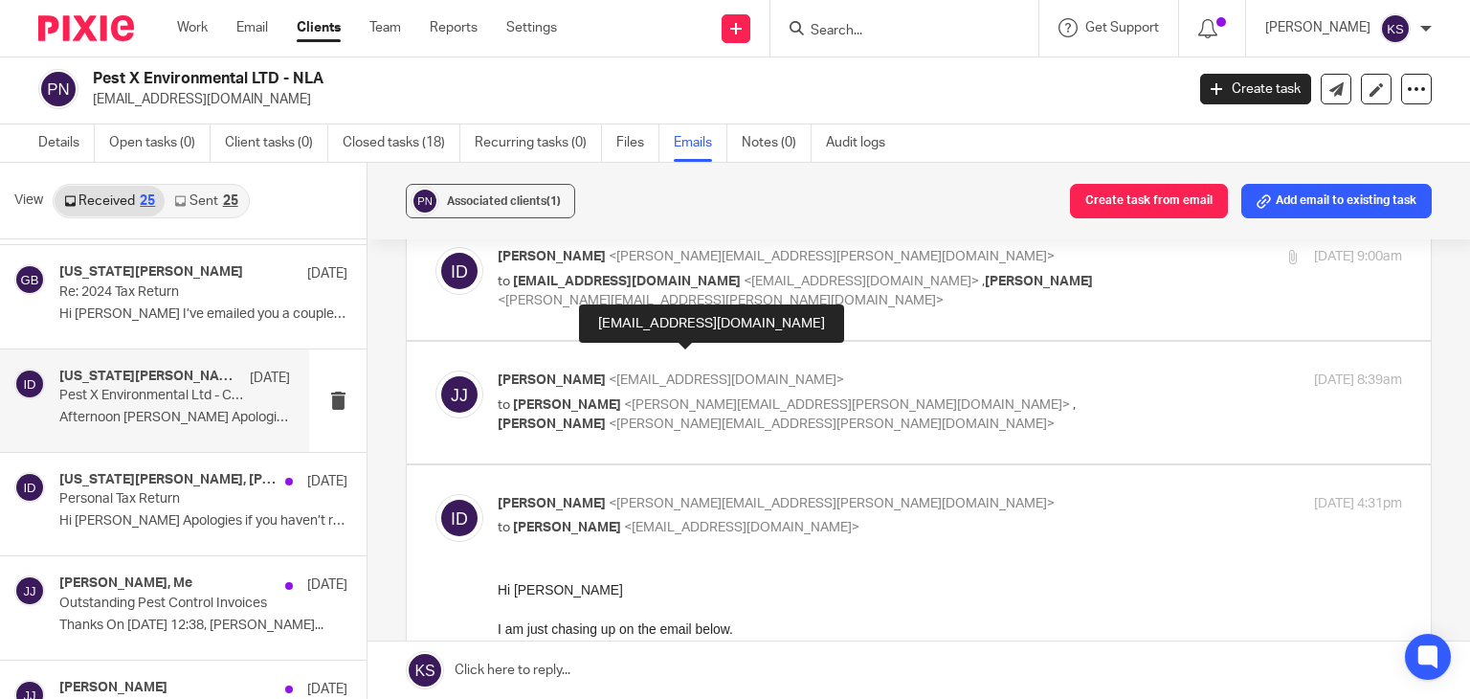
click at [756, 373] on span "<pestxenvironmental@gmail.com>" at bounding box center [726, 379] width 235 height 13
checkbox input "true"
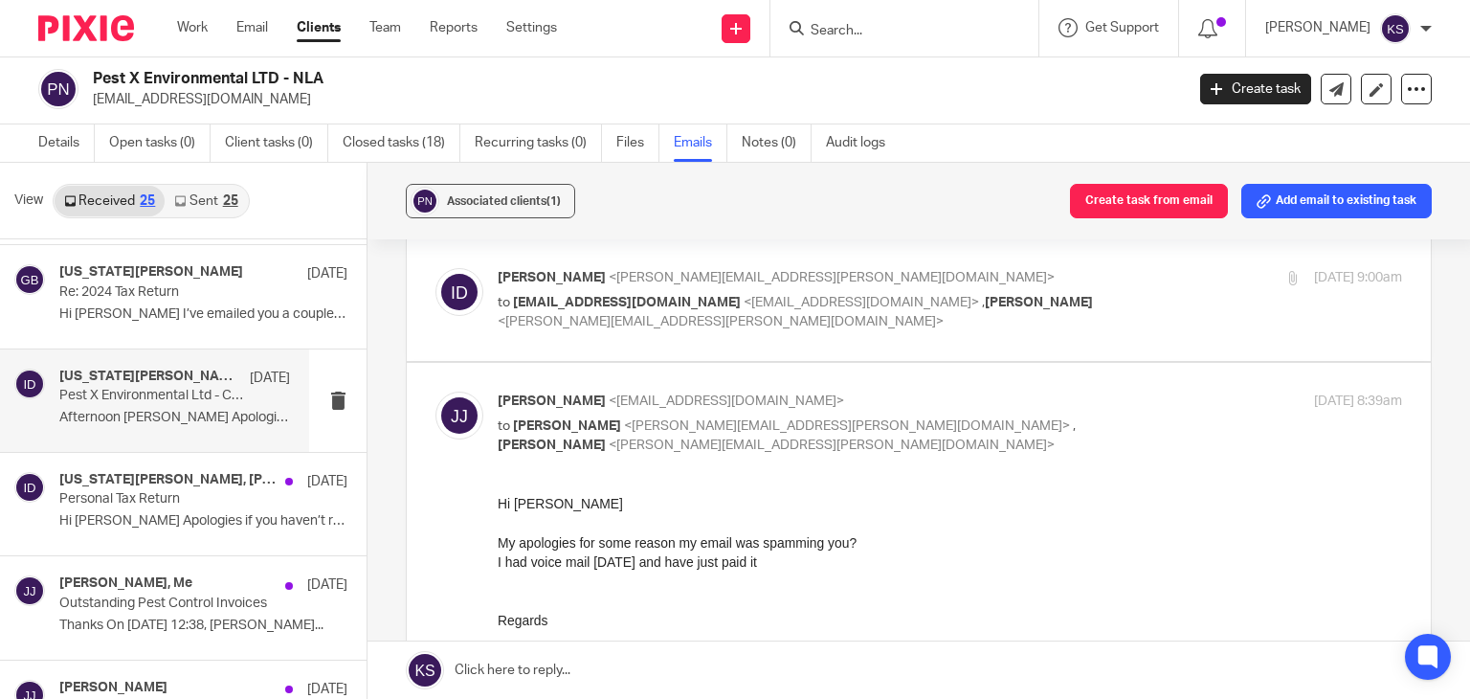
scroll to position [212, 0]
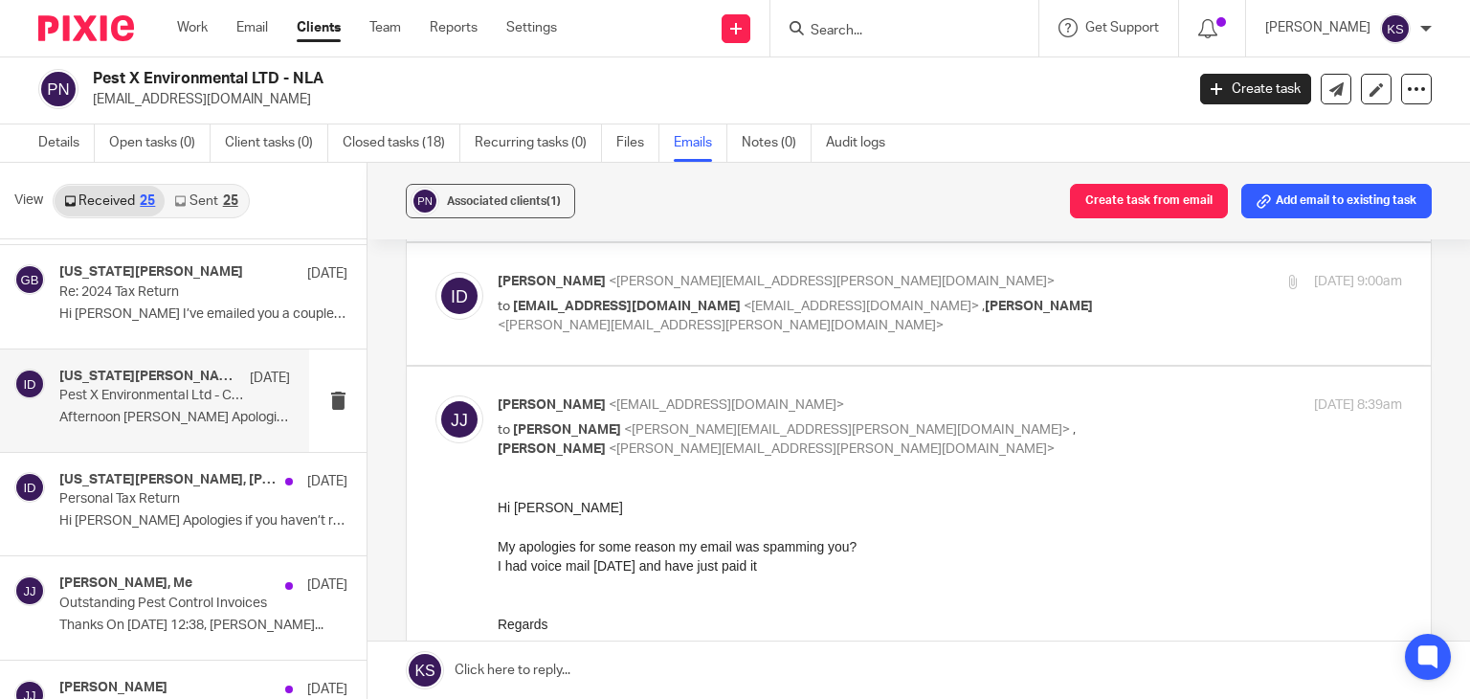
click at [842, 315] on label at bounding box center [919, 304] width 1024 height 122
click at [435, 272] on input "checkbox" at bounding box center [435, 271] width 1 height 1
checkbox input "true"
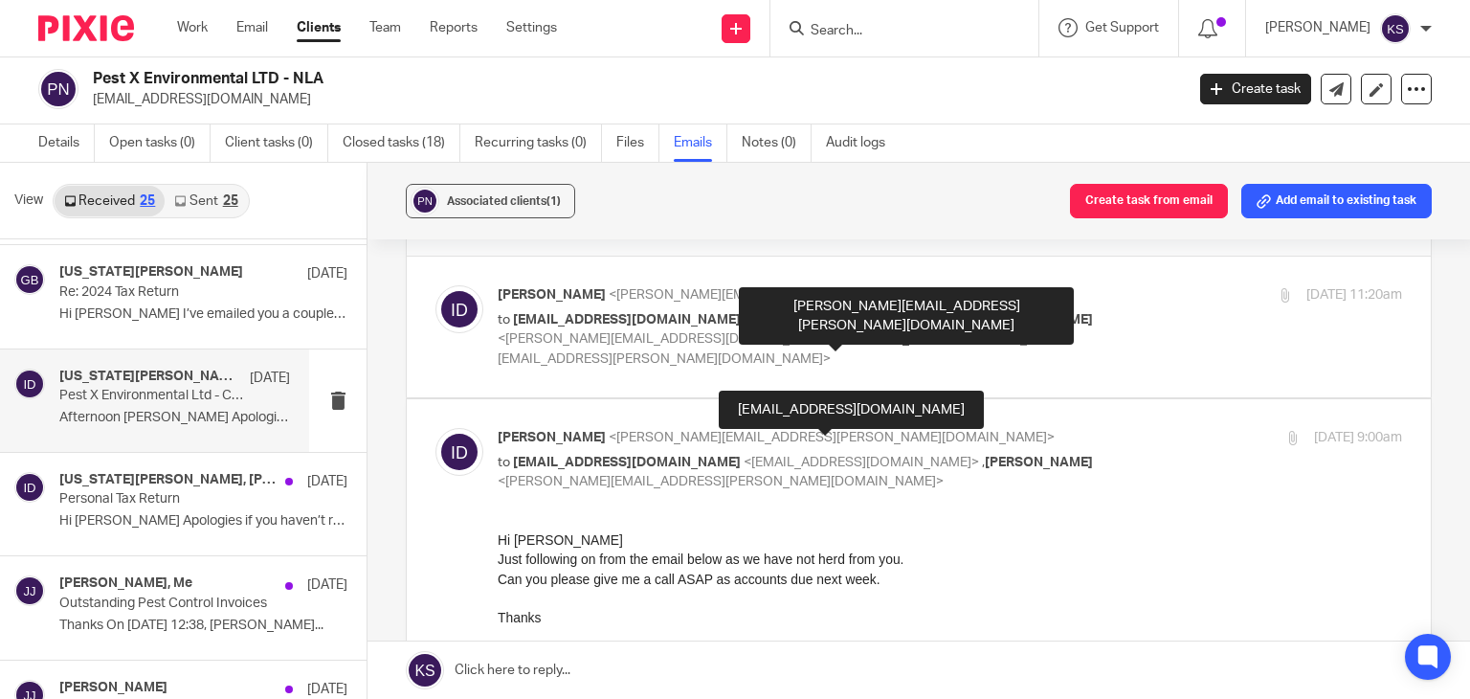
scroll to position [52, 0]
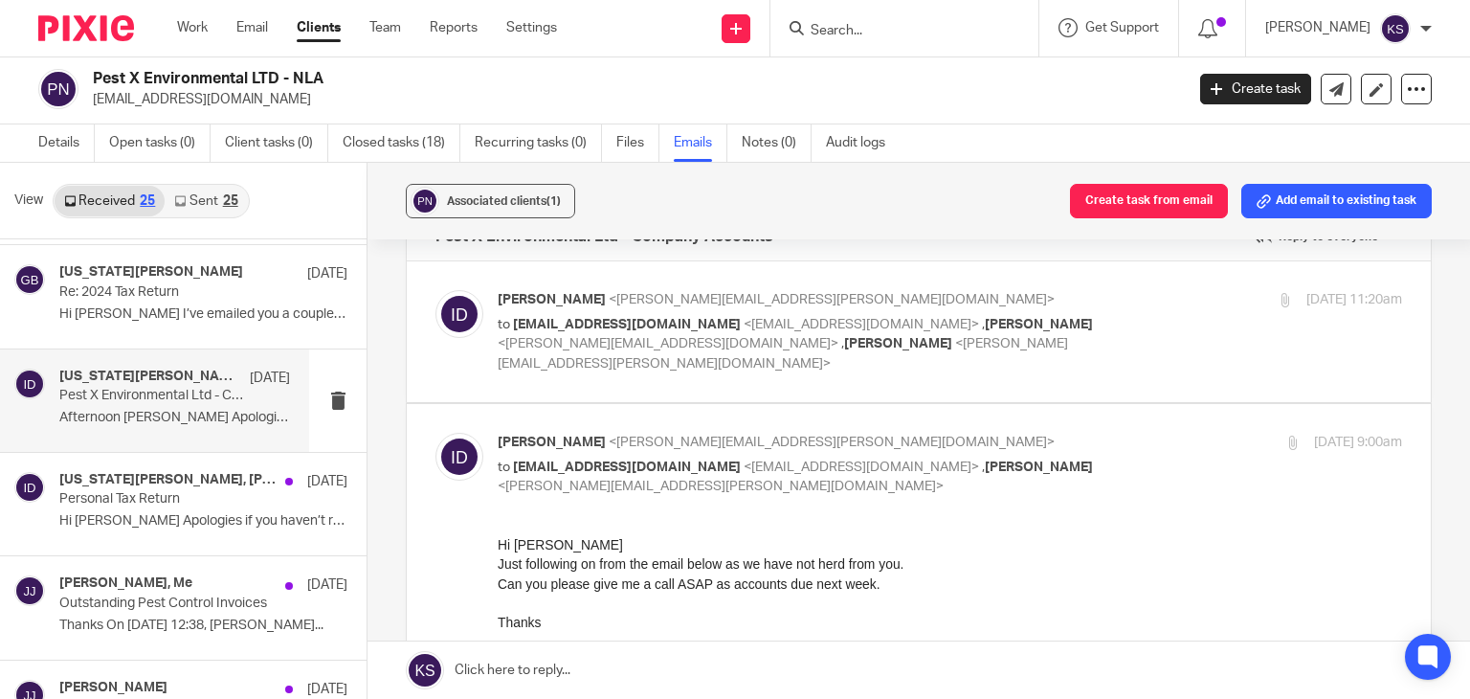
drag, startPoint x: 867, startPoint y: 347, endPoint x: 676, endPoint y: 334, distance: 191.9
click at [676, 334] on p "to pestxenvironmental@gmail.com <pestxenvironmental@gmail.com> , Kevin Sewell <…" at bounding box center [799, 344] width 603 height 59
click at [982, 326] on span "," at bounding box center [983, 324] width 3 height 13
click at [1138, 338] on div "Ian Douglas <ian.douglas@plan-a.co.uk> to pestxenvironmental@gmail.com <pestxen…" at bounding box center [950, 331] width 904 height 83
checkbox input "true"
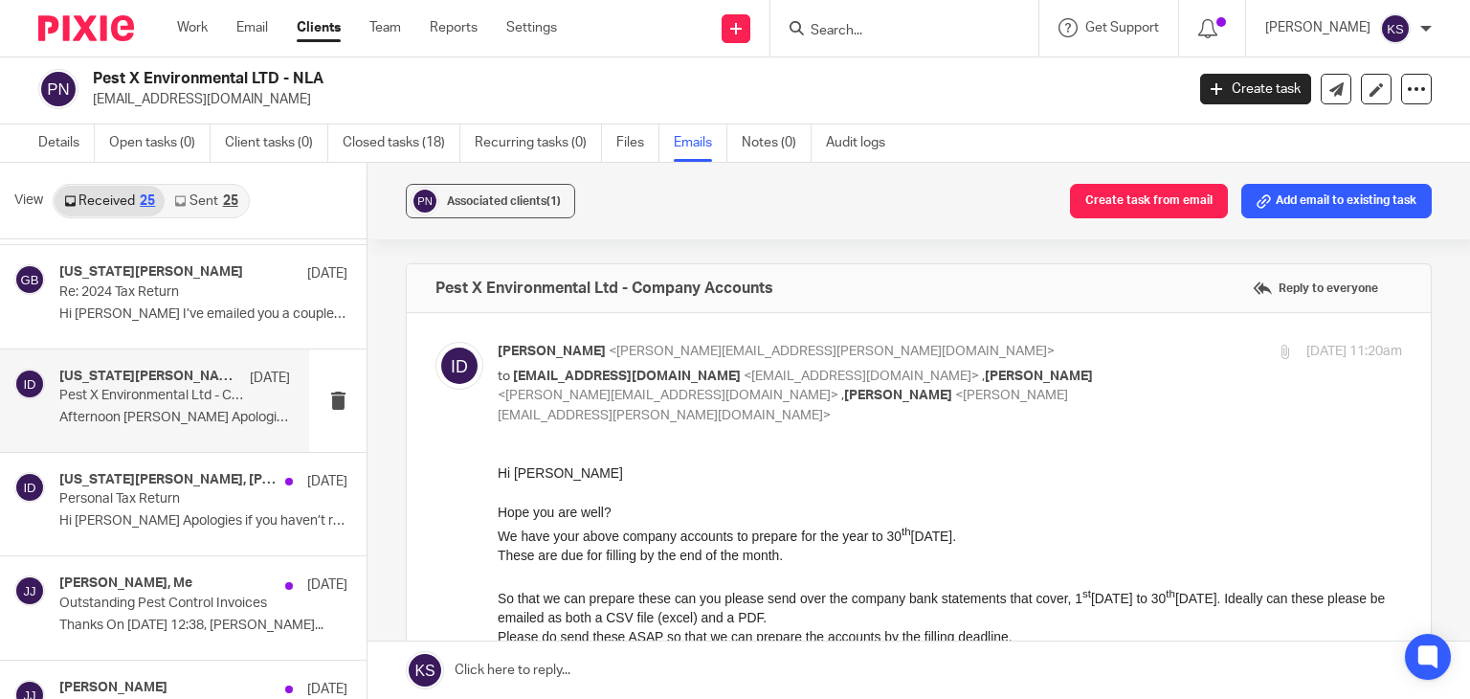
scroll to position [0, 0]
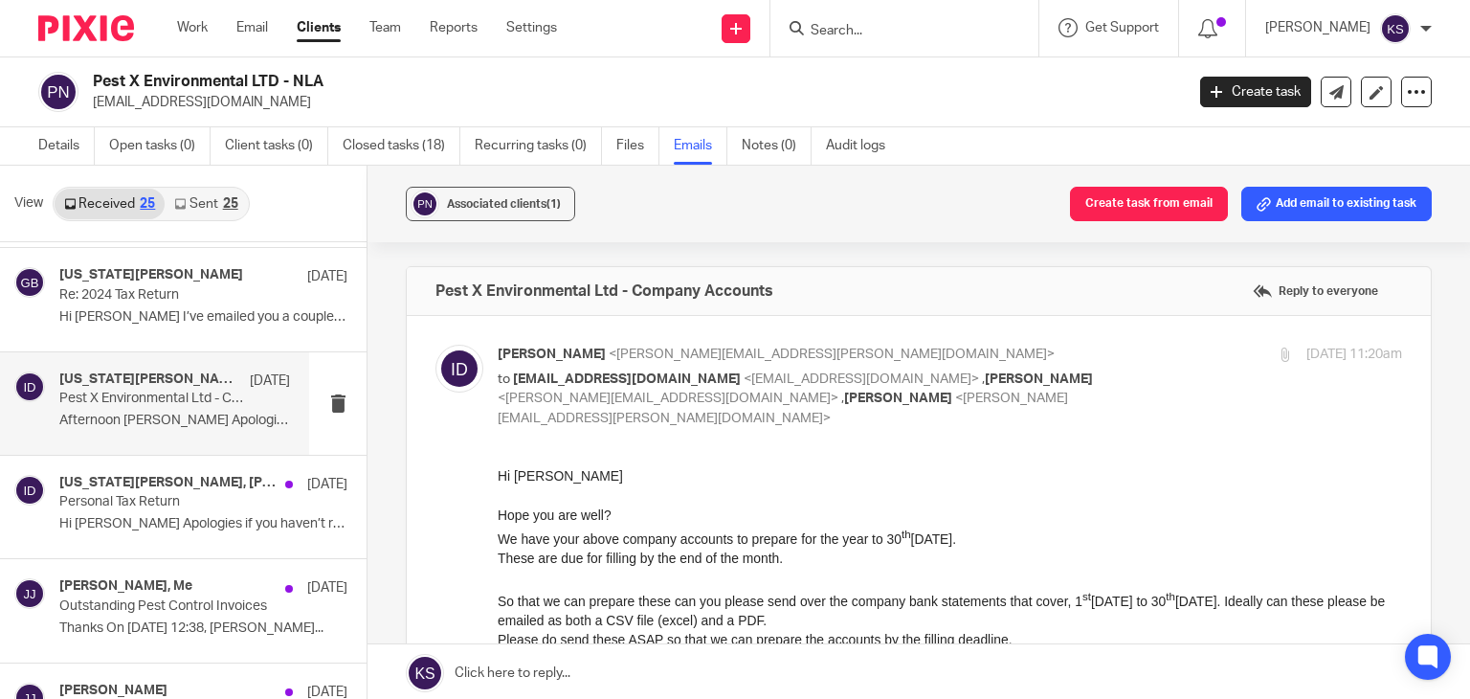
click at [998, 289] on div "Pest X Environmental Ltd - Company Accounts Reply to everyone" at bounding box center [919, 291] width 1024 height 48
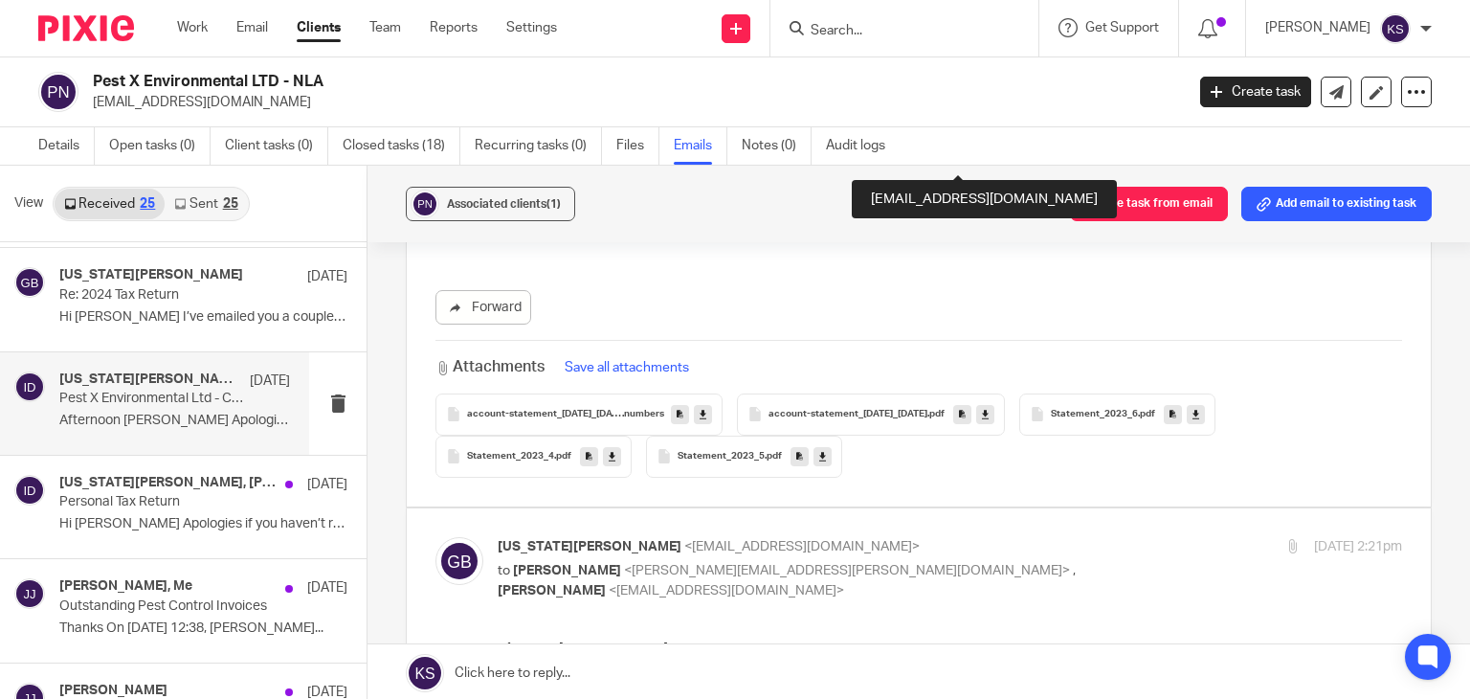
scroll to position [8306, 0]
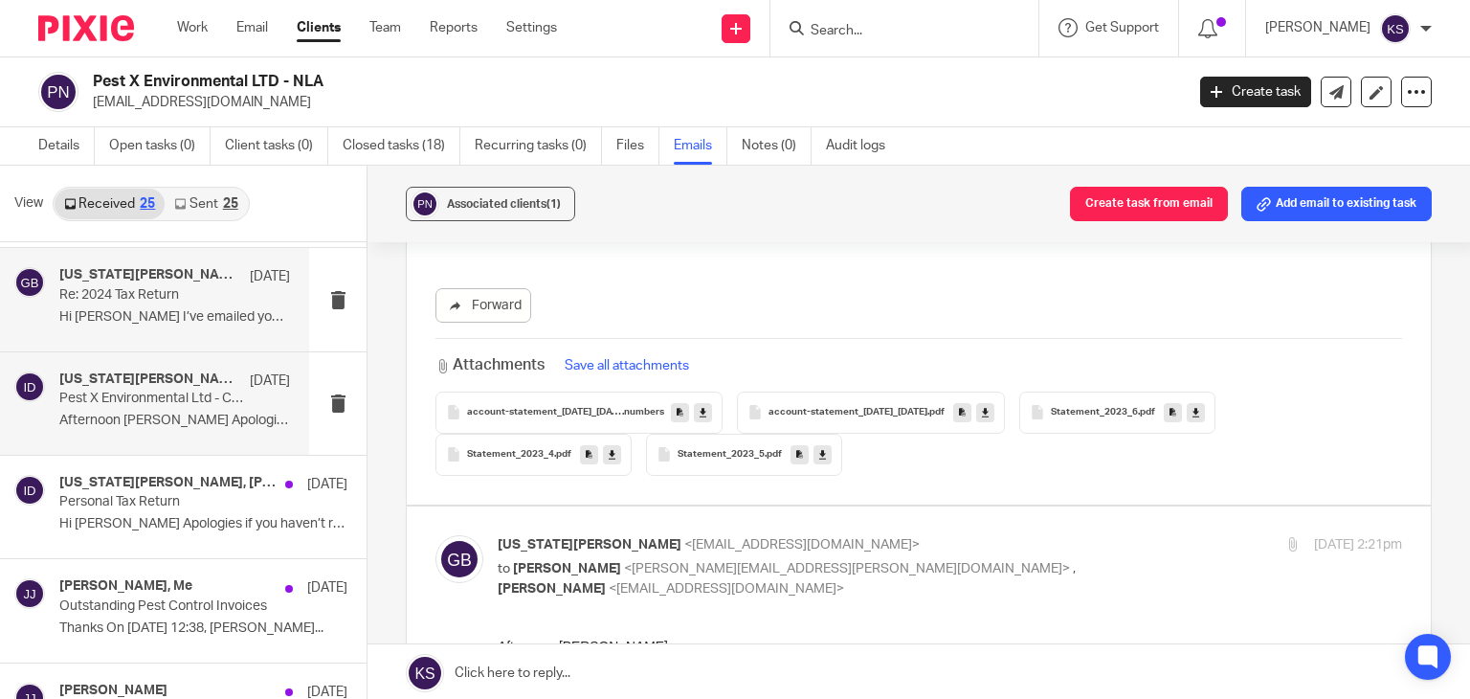
click at [220, 302] on div "Georgia Brice 17 Jun Re: 2024 Tax Return Hi Ian I’ve emailed you a couple of ti…" at bounding box center [174, 299] width 231 height 64
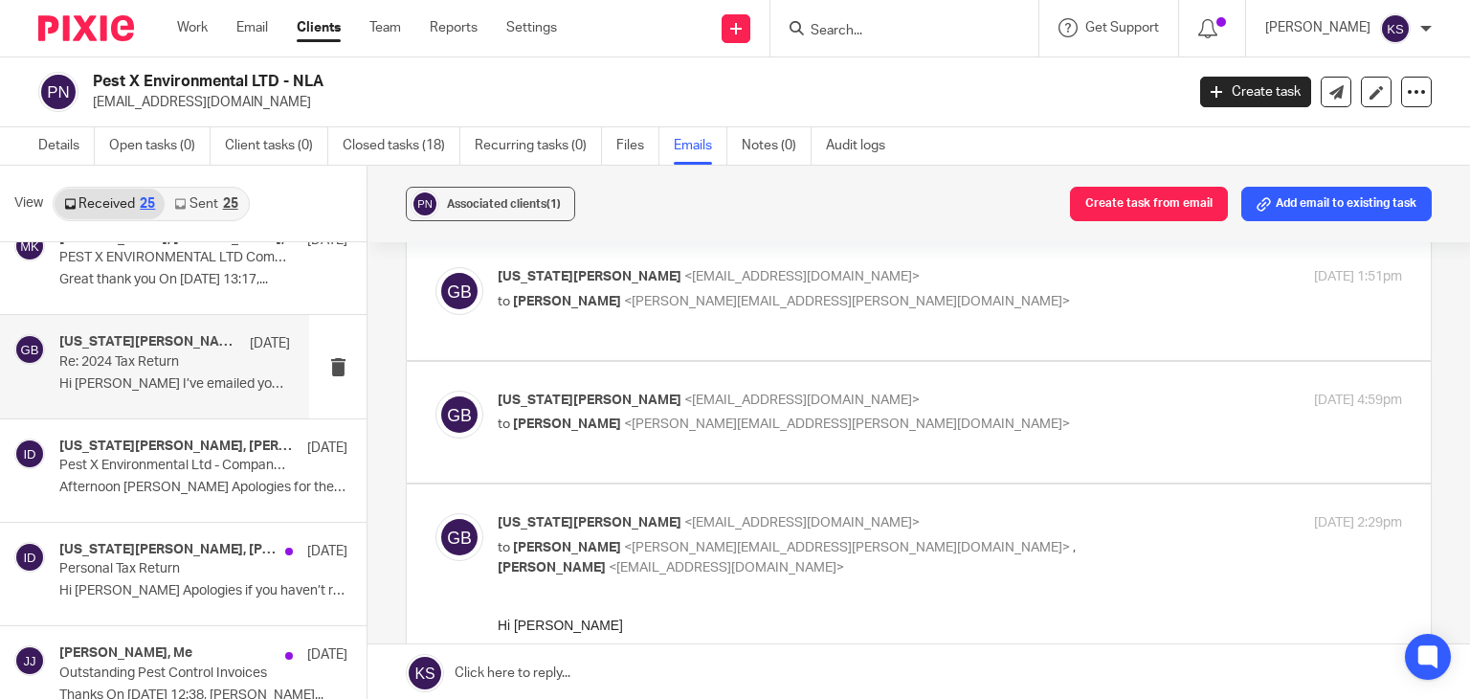
scroll to position [0, 0]
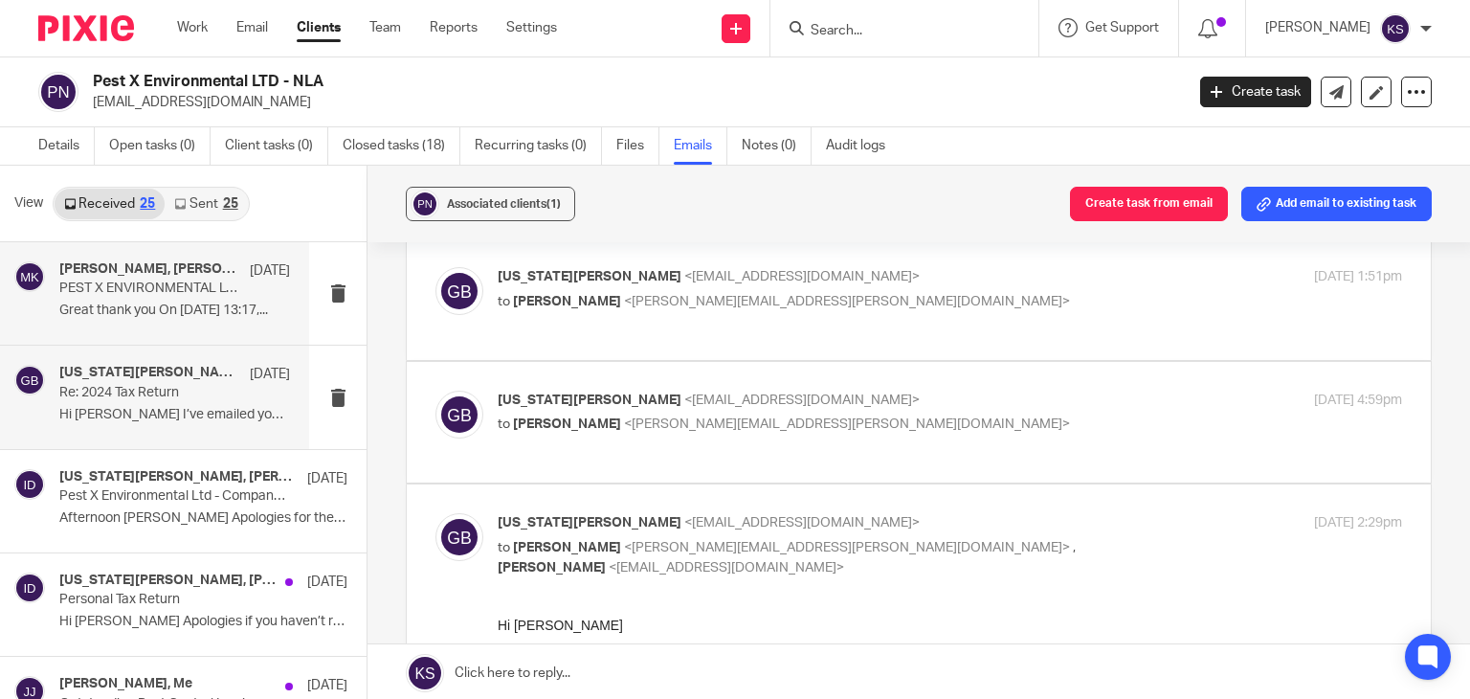
click at [215, 302] on p "Great thank you On 4 Jul 2025, at 13:17,..." at bounding box center [174, 310] width 231 height 16
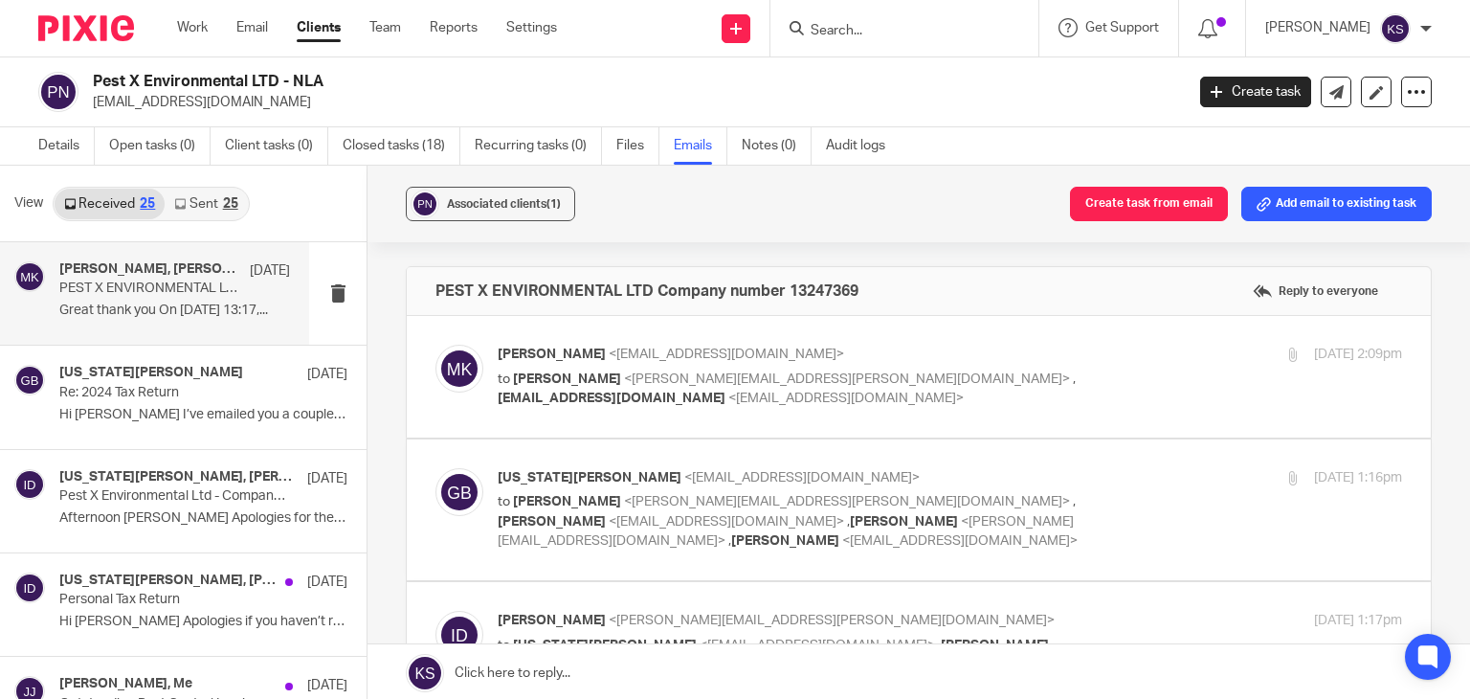
click at [703, 366] on div "Michael Kossifos <kossifosm@aol.com> to Ian Douglas <ian.douglas@plan-a.co.uk> …" at bounding box center [799, 377] width 603 height 64
checkbox input "true"
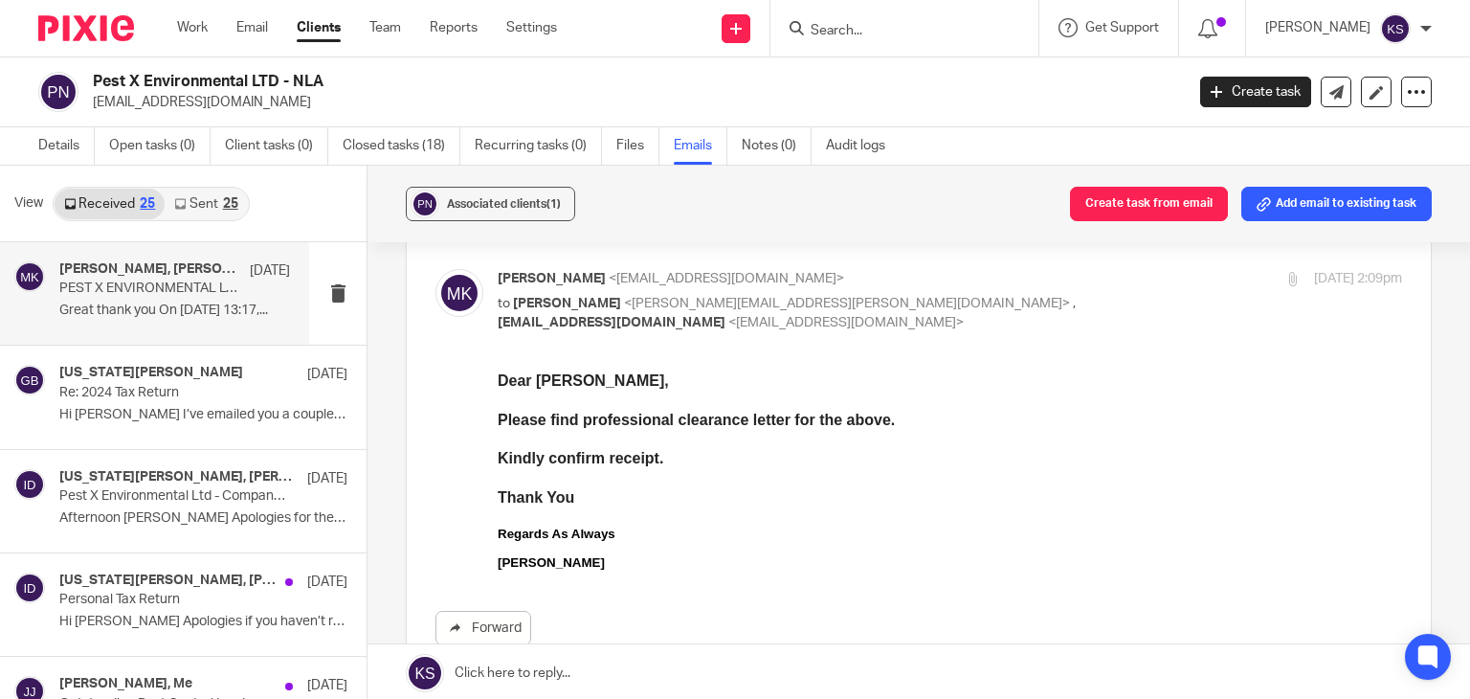
scroll to position [77, 0]
drag, startPoint x: 1323, startPoint y: 812, endPoint x: 743, endPoint y: 500, distance: 658.6
click at [743, 500] on div "Thank You" at bounding box center [950, 495] width 904 height 19
click at [232, 388] on div "Georgia Brice 17 Jun Re: 2024 Tax Return Hi Ian I’ve emailed you a couple of ti…" at bounding box center [174, 397] width 231 height 64
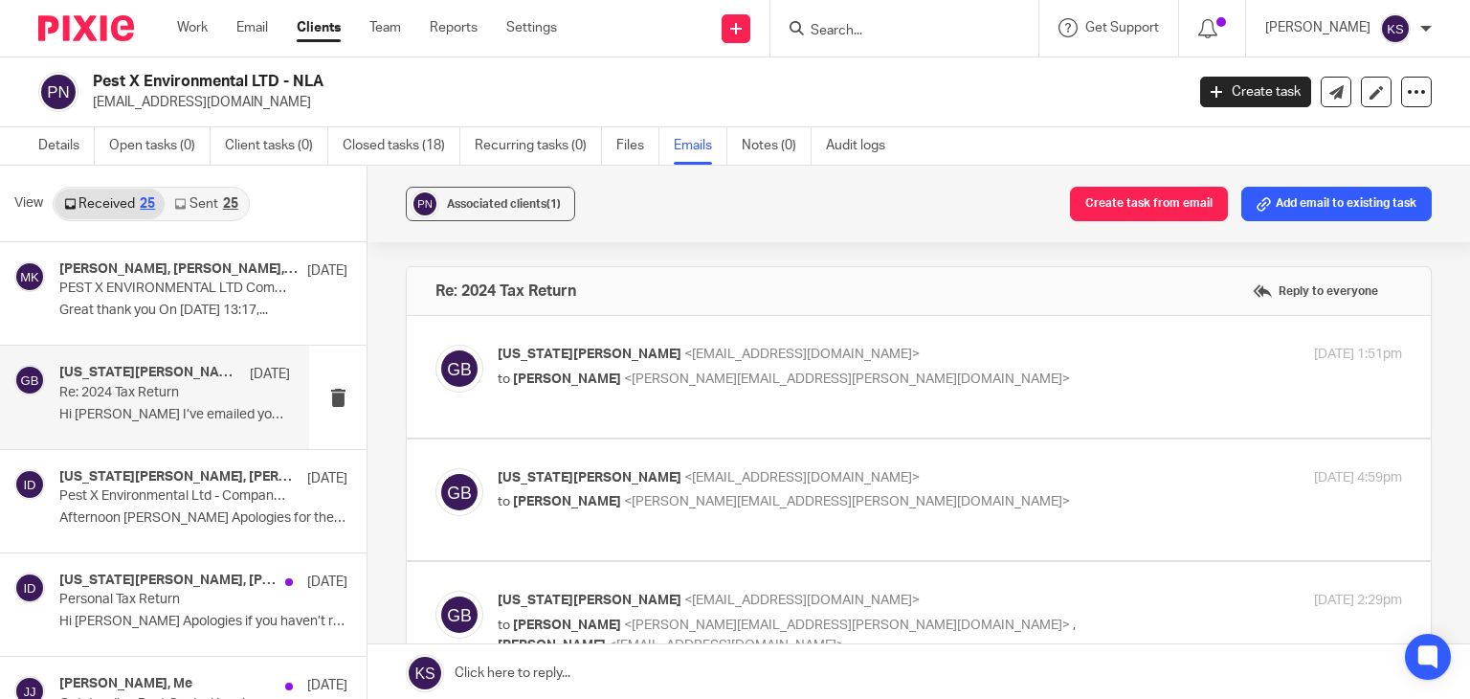
scroll to position [26, 0]
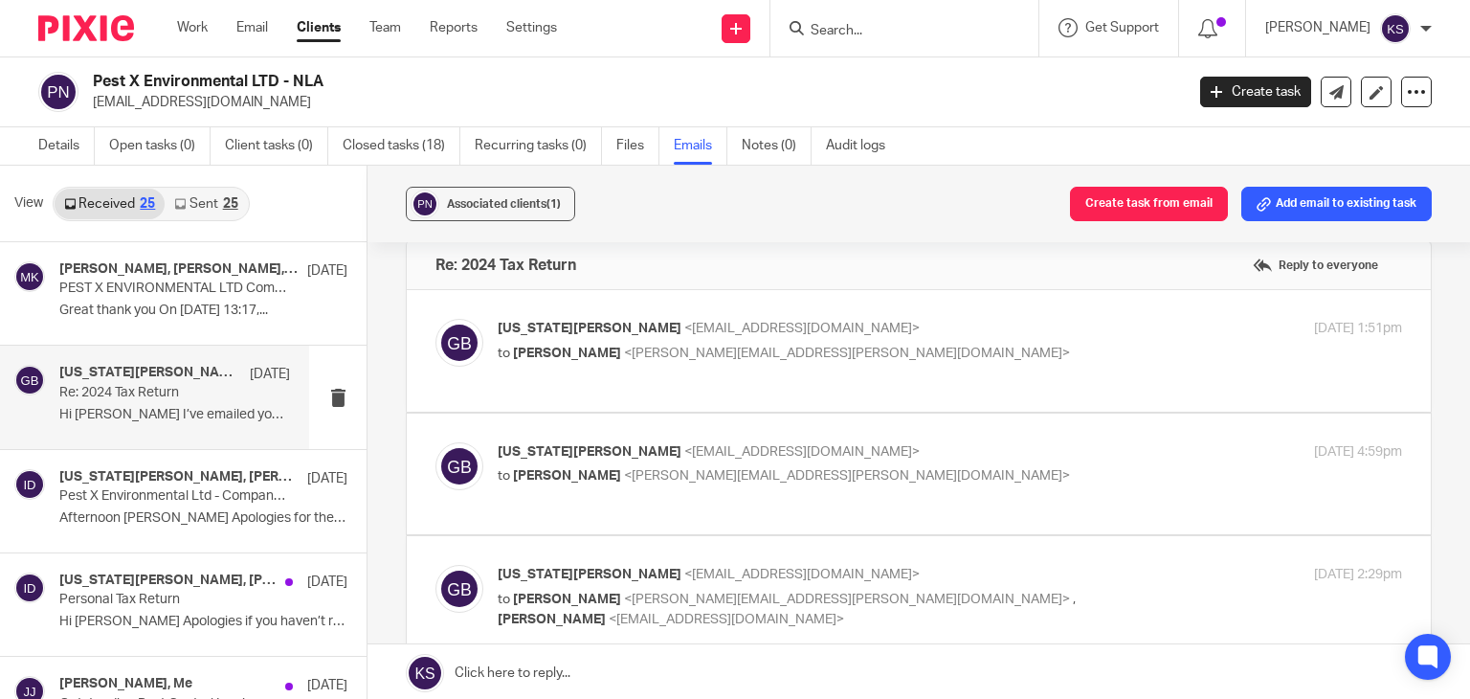
click at [852, 462] on div "Georgia Brice <pestxenvironmental@gmail.com> to Ian Douglas <ian.douglas@plan-a…" at bounding box center [799, 464] width 603 height 44
checkbox input "true"
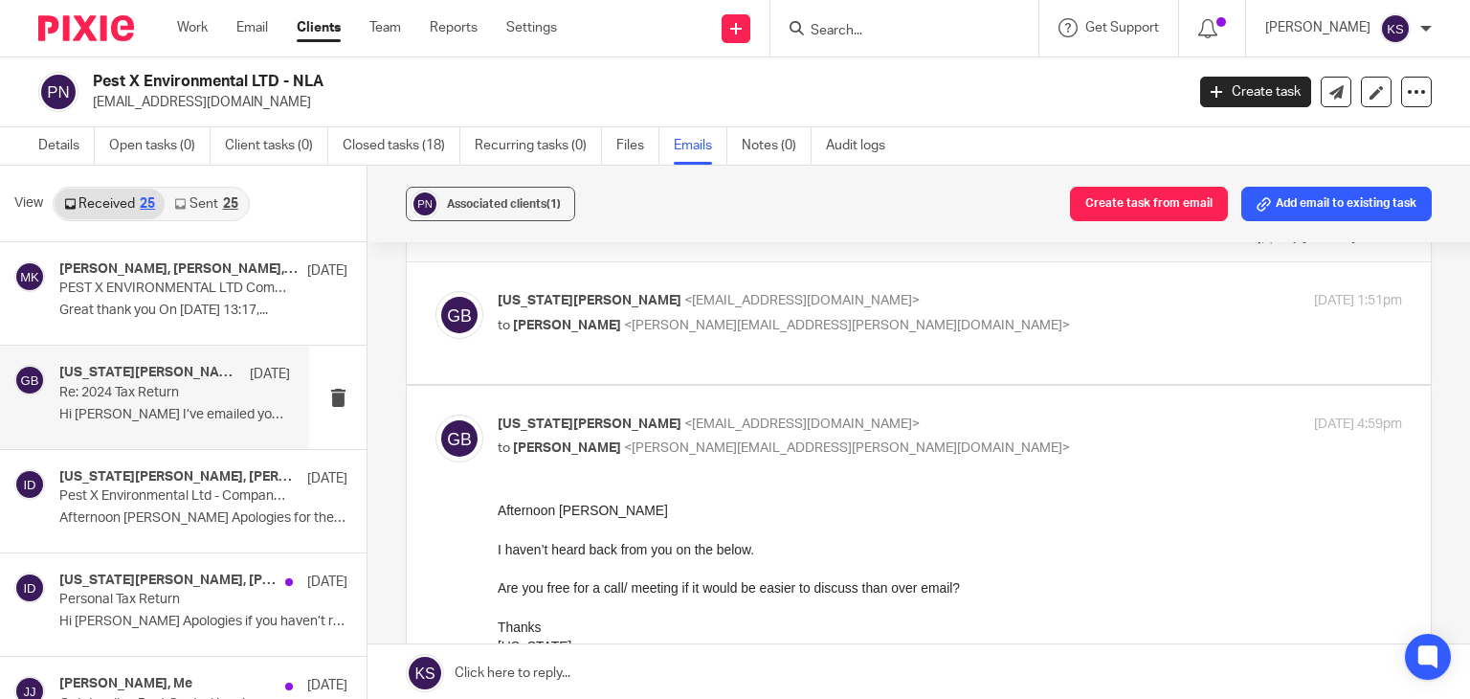
scroll to position [0, 0]
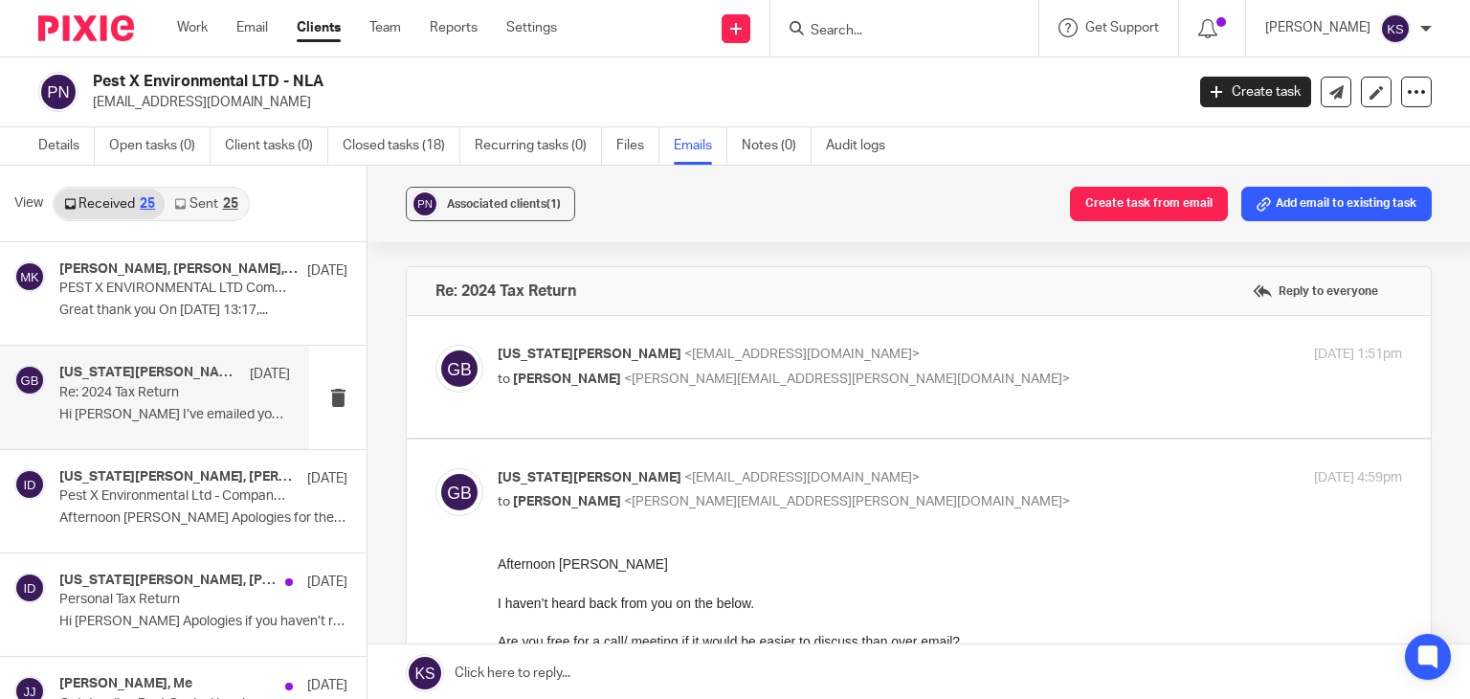
click at [901, 395] on div "Georgia Brice <pestxenvironmental@gmail.com> to Ian Douglas <ian.douglas@plan-a…" at bounding box center [918, 377] width 967 height 64
click at [758, 355] on span "<pestxenvironmental@gmail.com>" at bounding box center [801, 353] width 235 height 13
checkbox input "true"
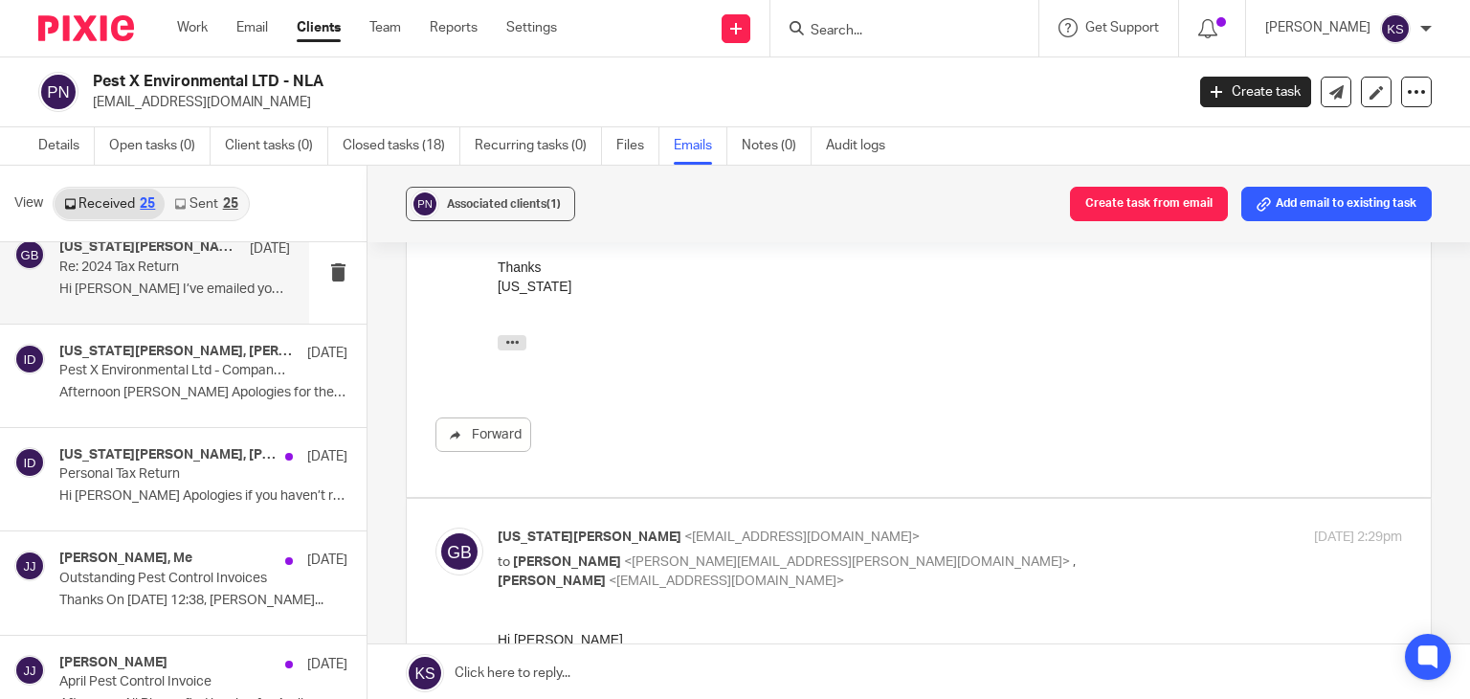
scroll to position [126, 0]
click at [890, 42] on div at bounding box center [904, 28] width 268 height 56
click at [870, 23] on input "Search" at bounding box center [895, 31] width 172 height 17
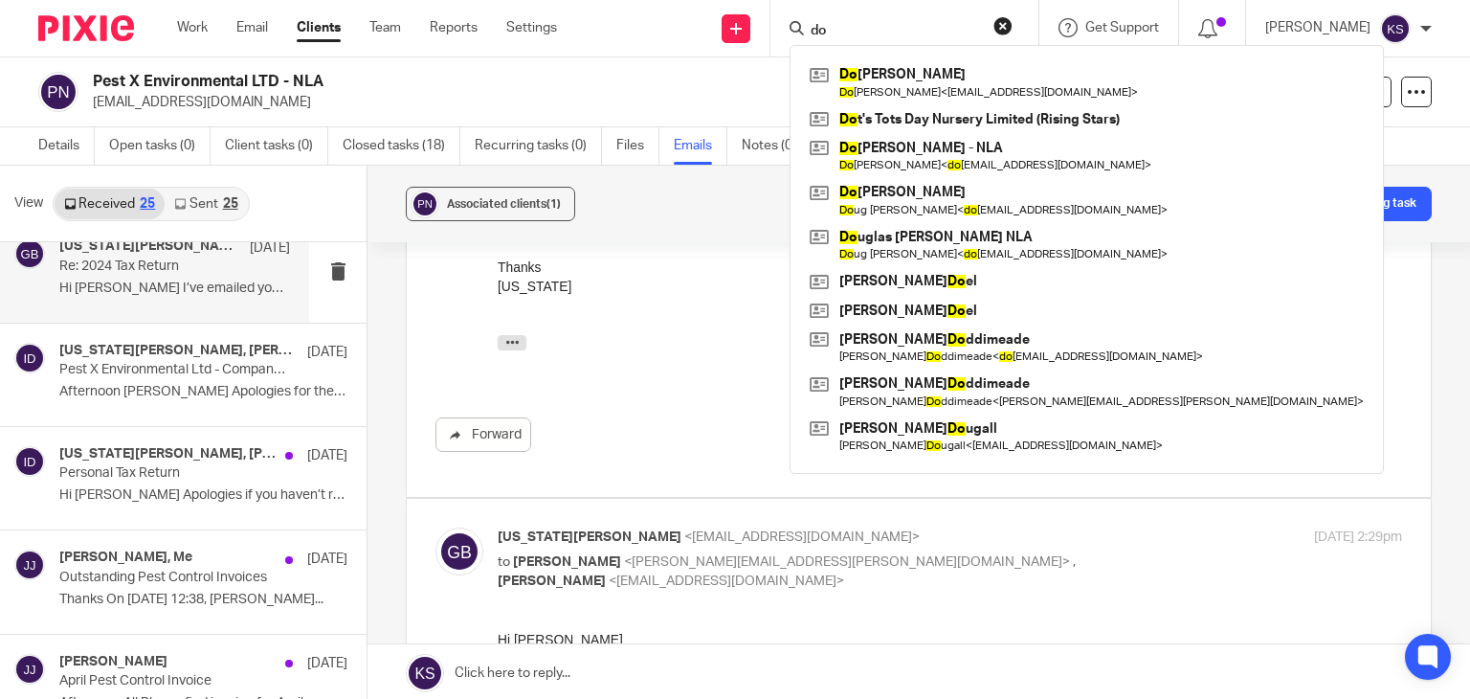
type input "d"
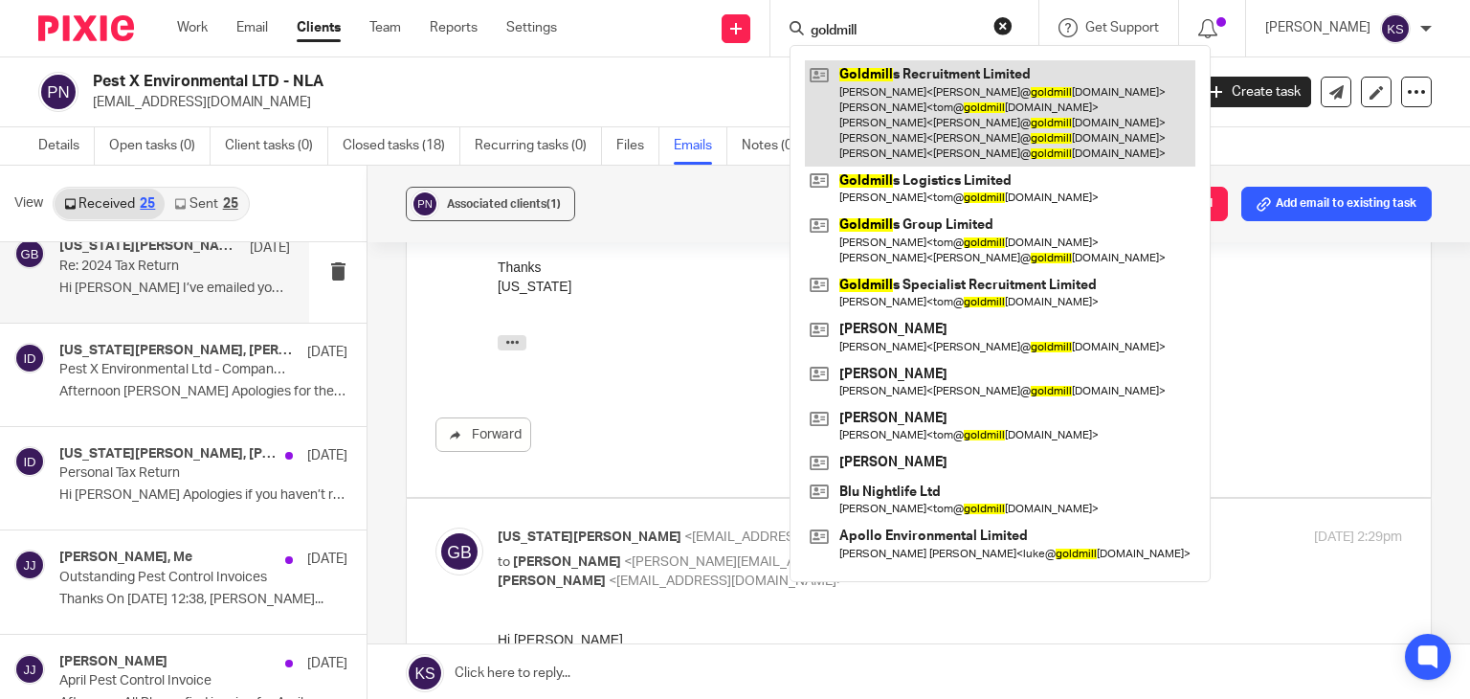
type input "goldmill"
click at [955, 108] on link at bounding box center [1000, 113] width 390 height 106
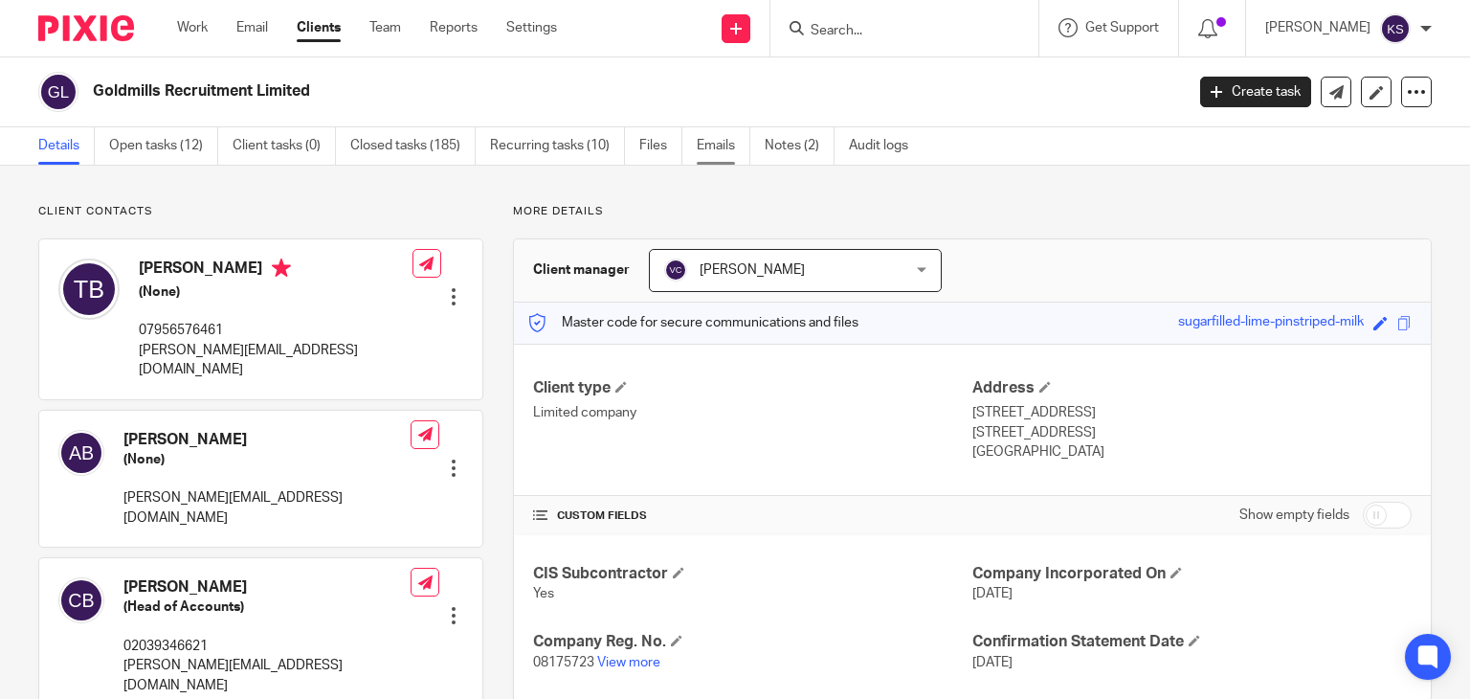
click at [723, 146] on link "Emails" at bounding box center [724, 145] width 54 height 37
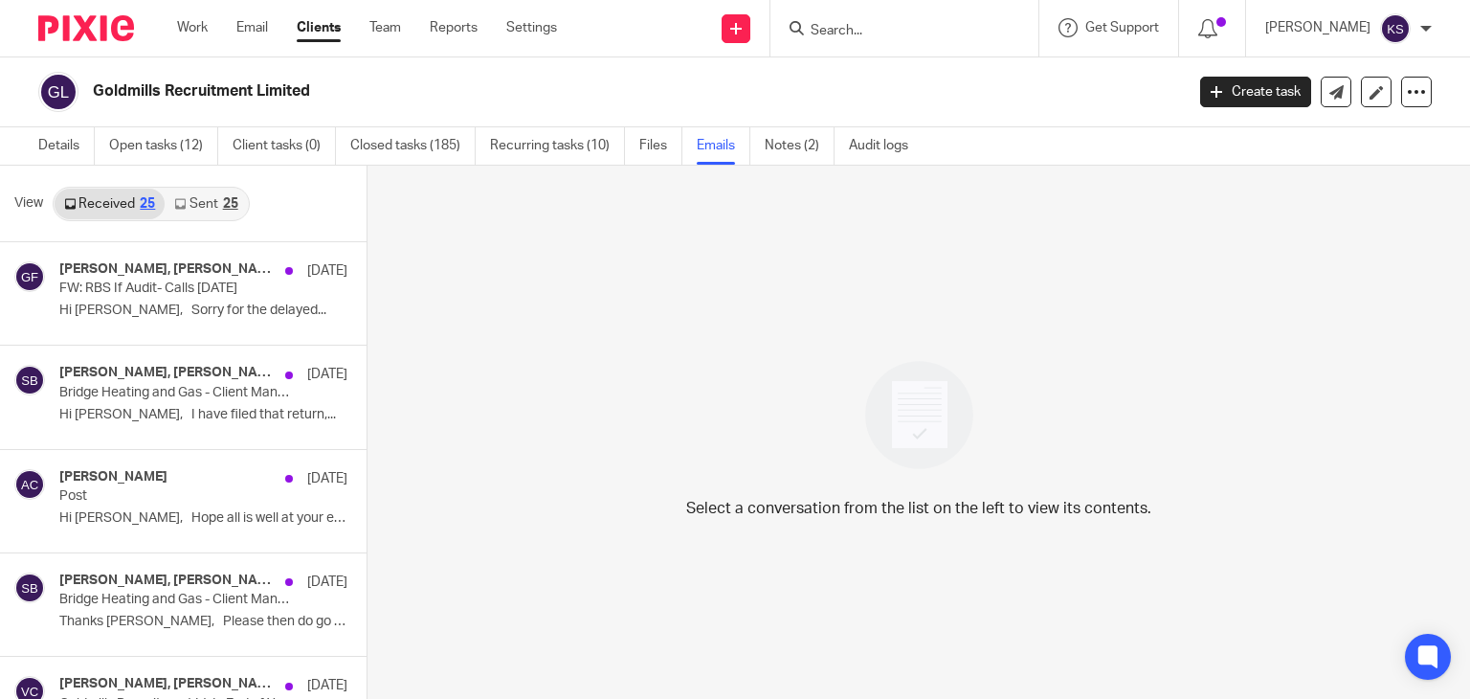
click at [207, 194] on link "Sent 25" at bounding box center [206, 204] width 82 height 31
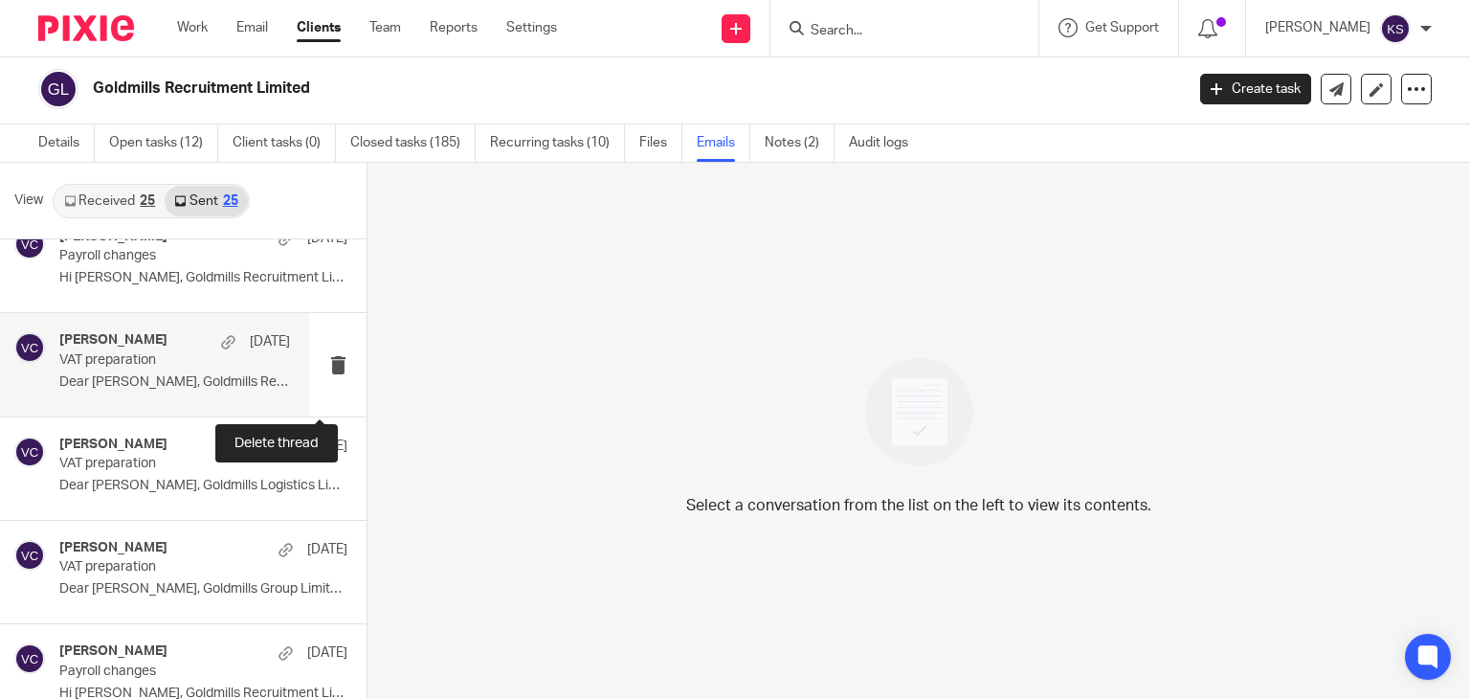
scroll to position [31, 0]
